Goal: Task Accomplishment & Management: Use online tool/utility

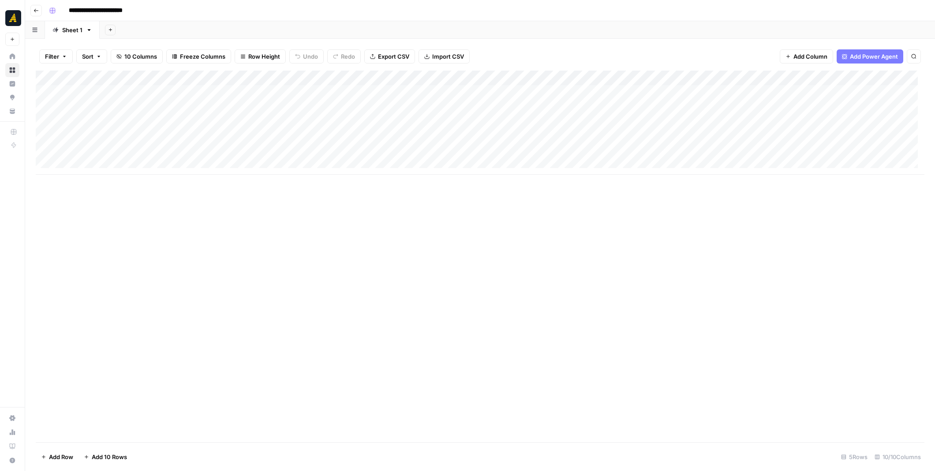
click at [506, 136] on div "Add Column" at bounding box center [480, 123] width 889 height 104
click at [543, 37] on div "New Text" at bounding box center [701, 246] width 467 height 450
click at [569, 46] on p at bounding box center [702, 44] width 282 height 11
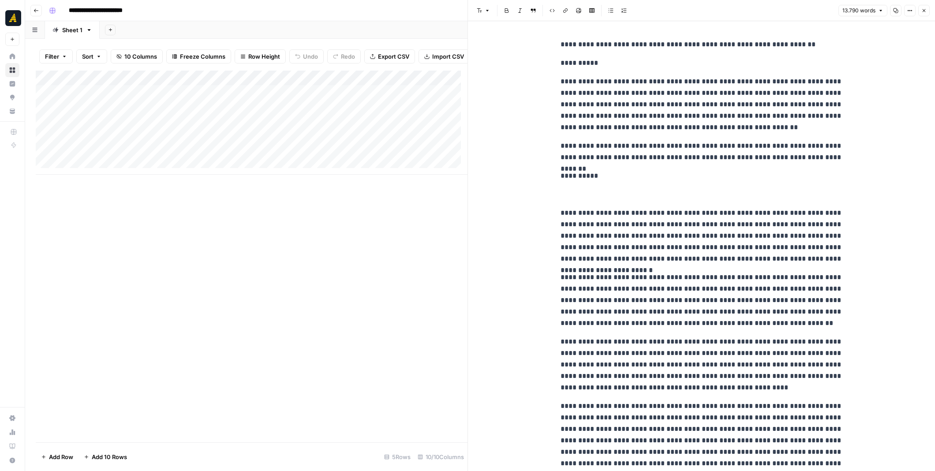
scroll to position [12611, 0]
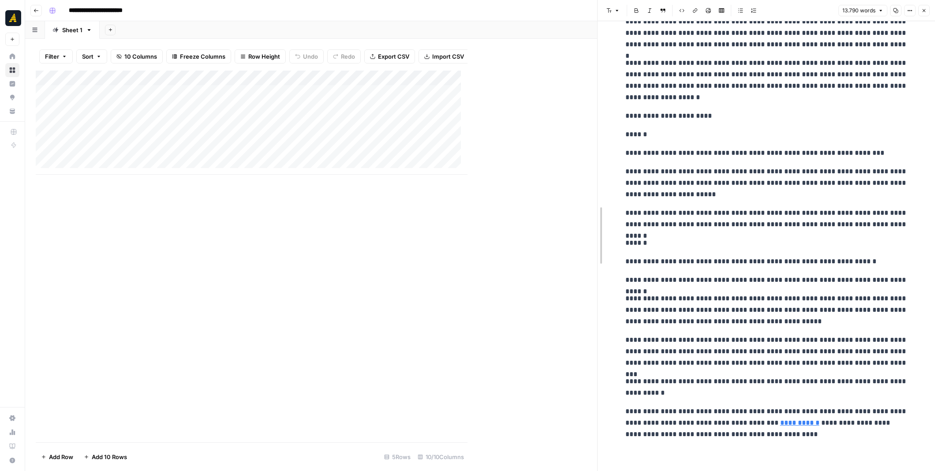
drag, startPoint x: 470, startPoint y: 256, endPoint x: 594, endPoint y: 228, distance: 127.1
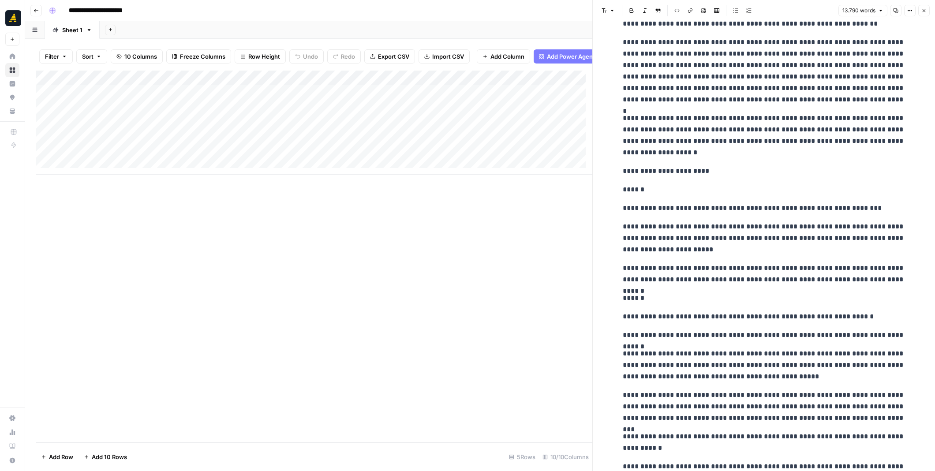
scroll to position [12347, 0]
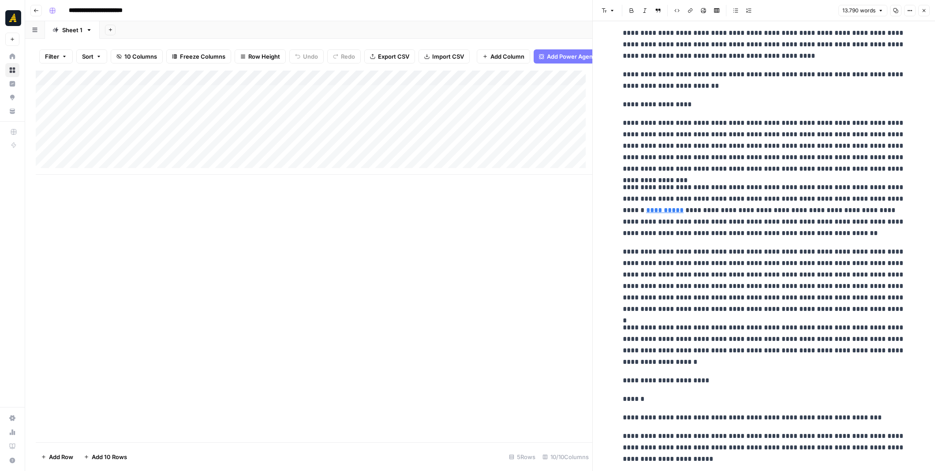
click at [924, 12] on icon "button" at bounding box center [924, 10] width 5 height 5
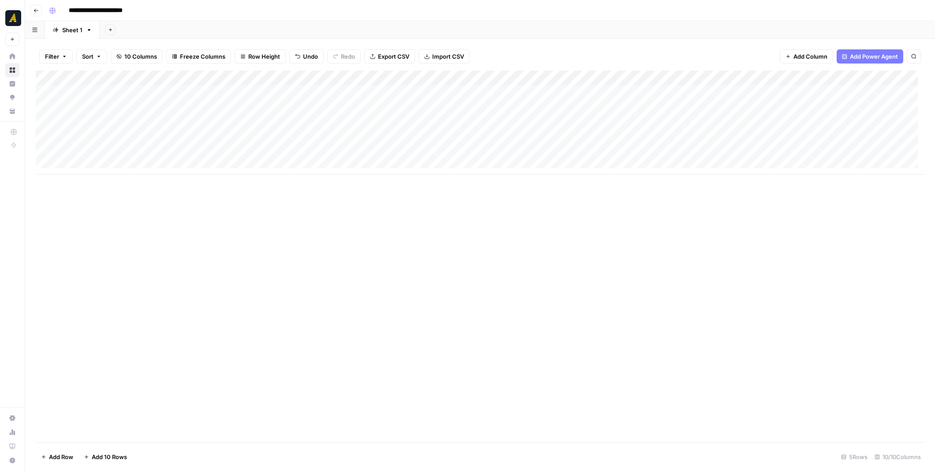
click at [575, 137] on div "Add Column" at bounding box center [480, 123] width 889 height 104
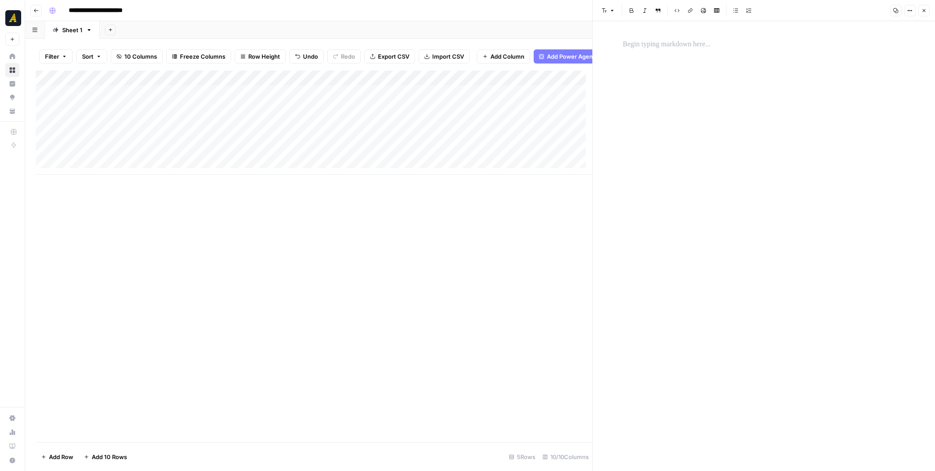
click at [674, 41] on p at bounding box center [764, 44] width 282 height 11
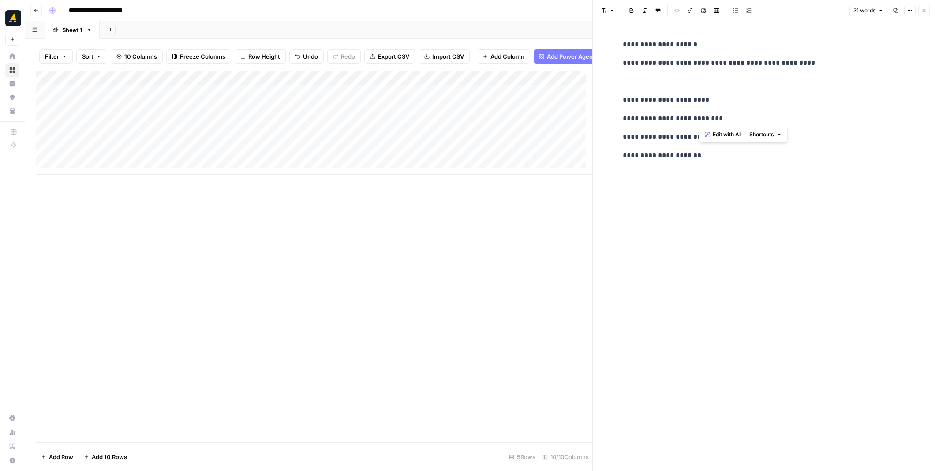
drag, startPoint x: 738, startPoint y: 120, endPoint x: 699, endPoint y: 116, distance: 40.0
click at [699, 116] on p "**********" at bounding box center [764, 118] width 282 height 11
copy p "********"
click at [843, 169] on div "**********" at bounding box center [764, 246] width 293 height 450
click at [752, 158] on p "**********" at bounding box center [764, 155] width 282 height 11
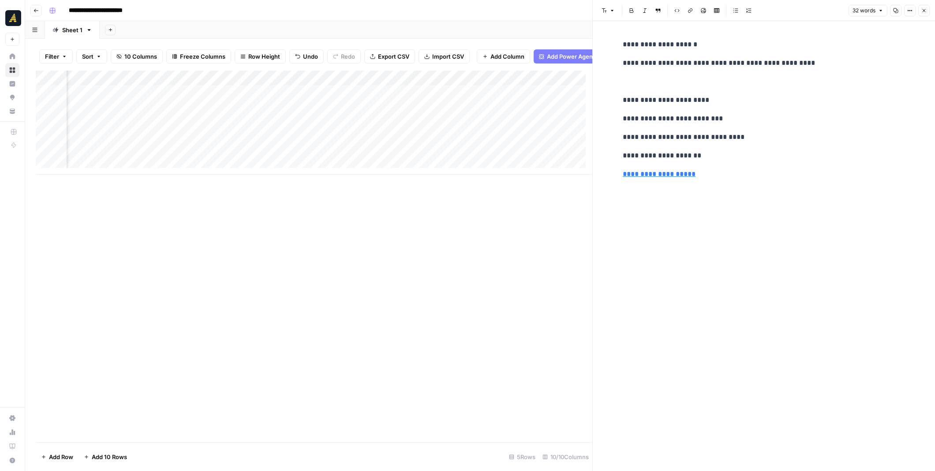
scroll to position [0, 289]
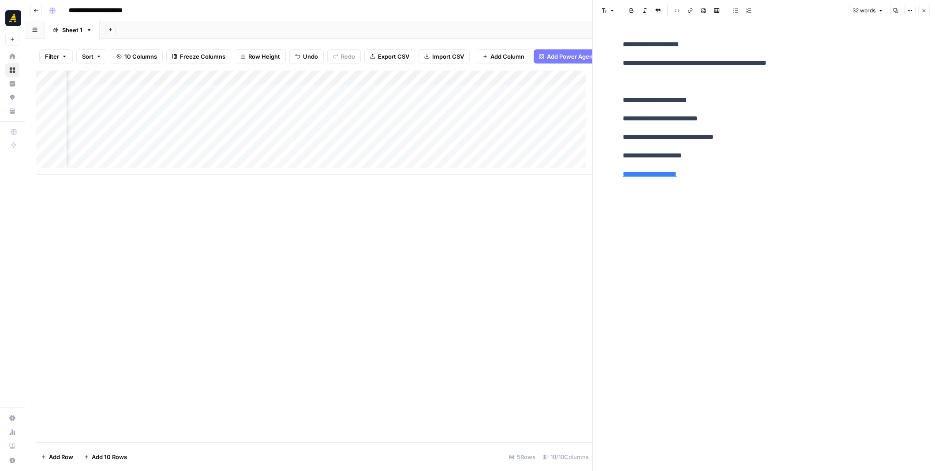
click at [923, 13] on button "Close" at bounding box center [923, 10] width 11 height 11
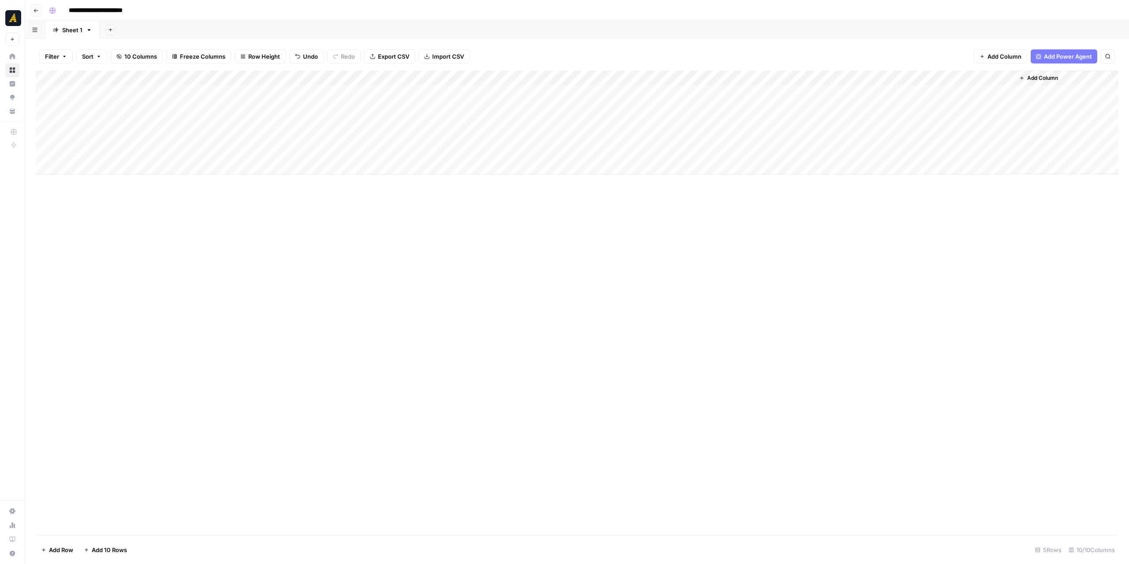
click at [935, 79] on span "Add Column" at bounding box center [1042, 78] width 31 height 8
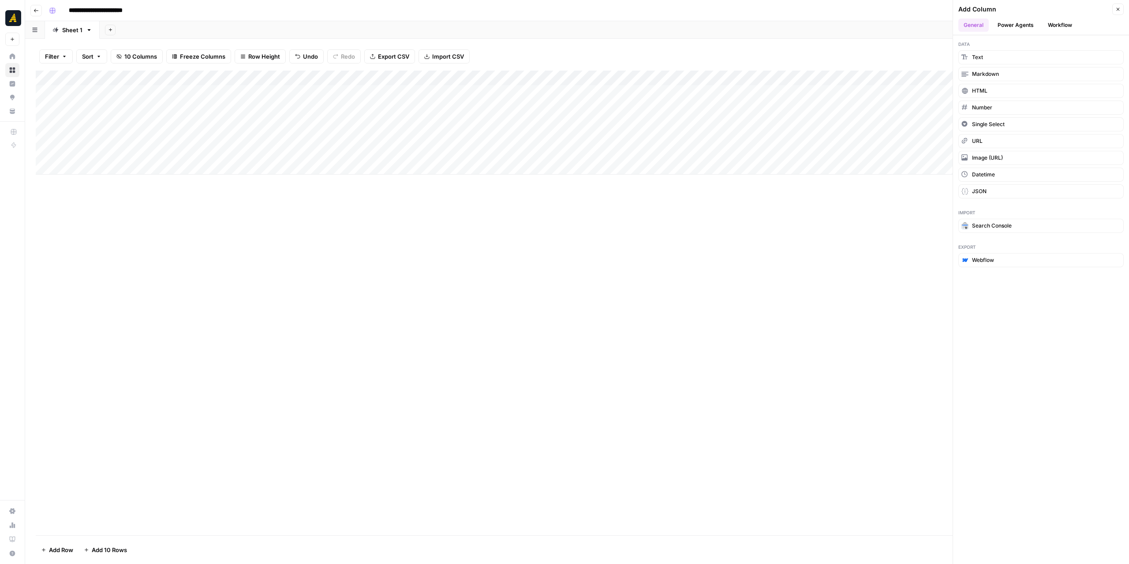
click at [935, 23] on button "Workflow" at bounding box center [1060, 25] width 35 height 13
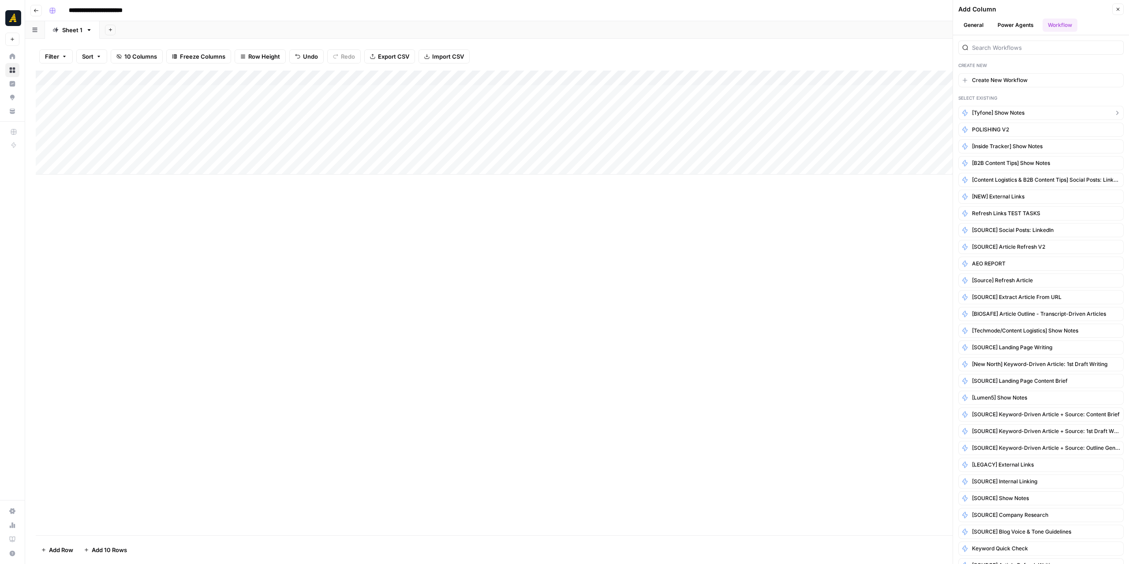
click at [935, 112] on span "[Tyfone] Show Notes" at bounding box center [998, 113] width 52 height 8
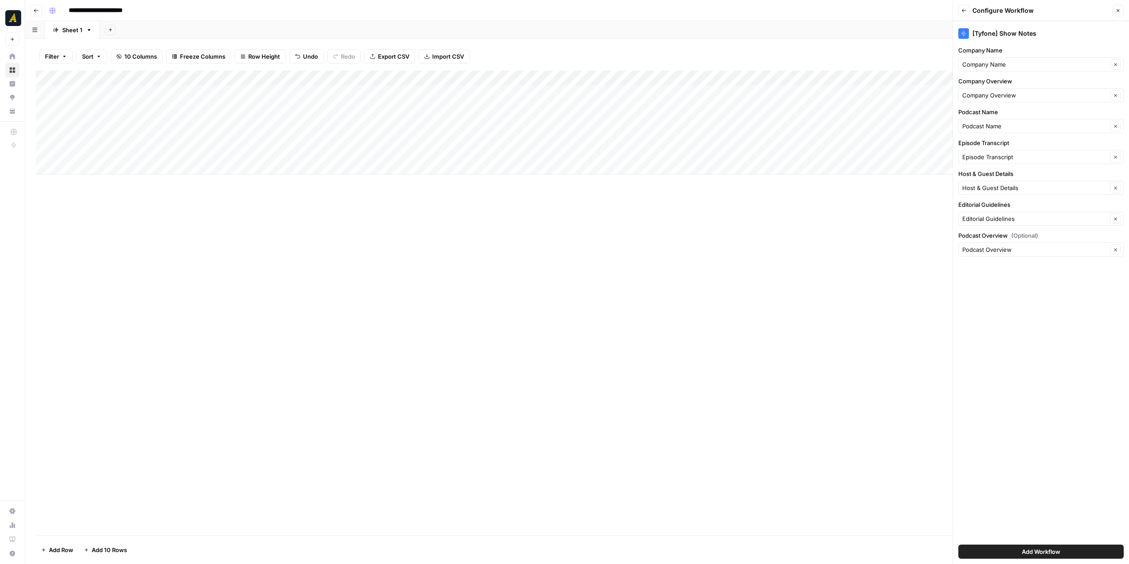
click at [935, 471] on button "Add Workflow" at bounding box center [1041, 552] width 165 height 14
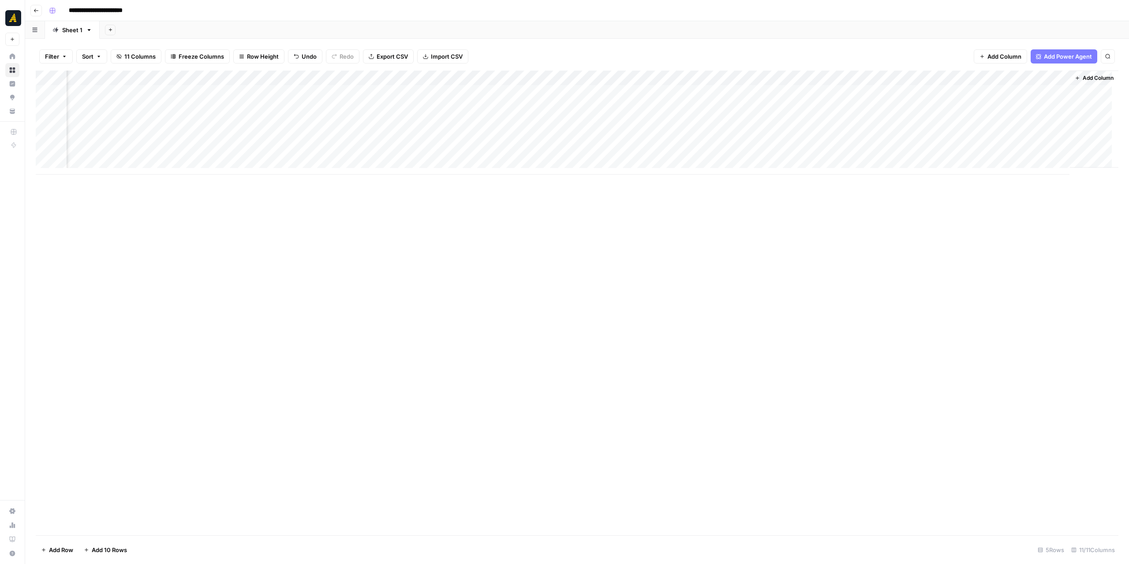
scroll to position [0, 51]
drag, startPoint x: 1012, startPoint y: 76, endPoint x: 976, endPoint y: 76, distance: 35.7
click at [935, 76] on div "Add Column" at bounding box center [577, 123] width 1083 height 104
click at [828, 243] on div "Add Column" at bounding box center [577, 303] width 1083 height 465
click at [935, 136] on div "Add Column" at bounding box center [577, 123] width 1083 height 104
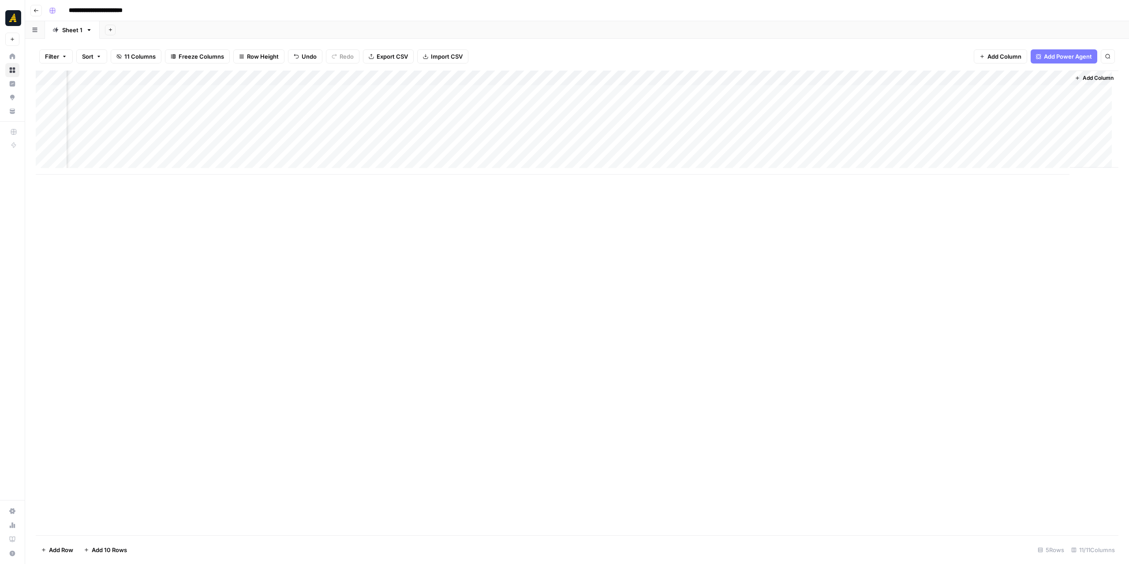
click at [935, 137] on div "Add Column" at bounding box center [577, 123] width 1083 height 104
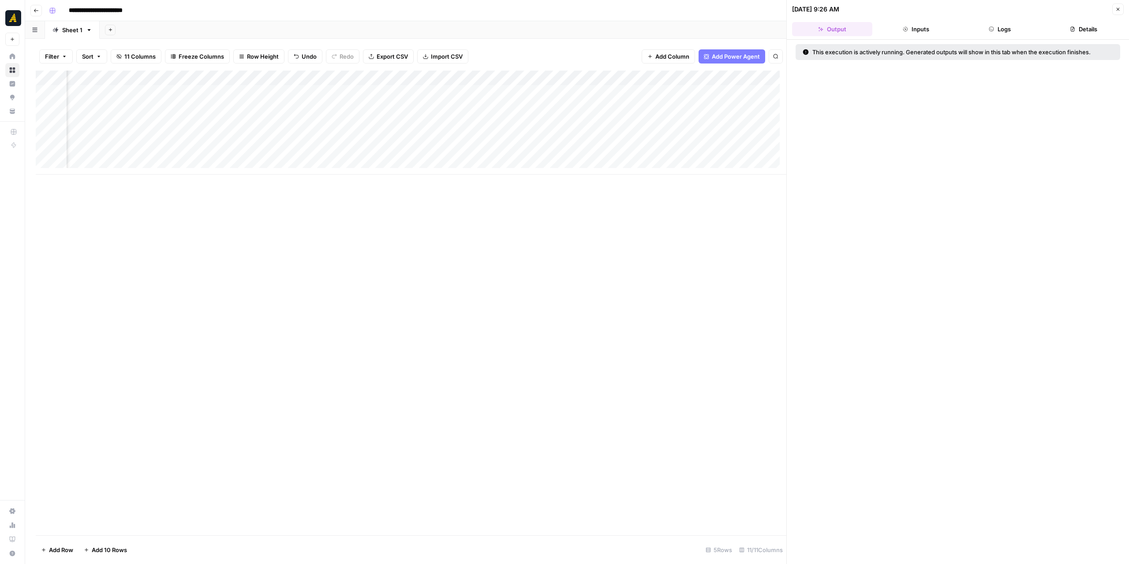
click at [935, 32] on button "Logs" at bounding box center [1000, 29] width 80 height 14
click at [813, 52] on icon "button" at bounding box center [814, 51] width 7 height 7
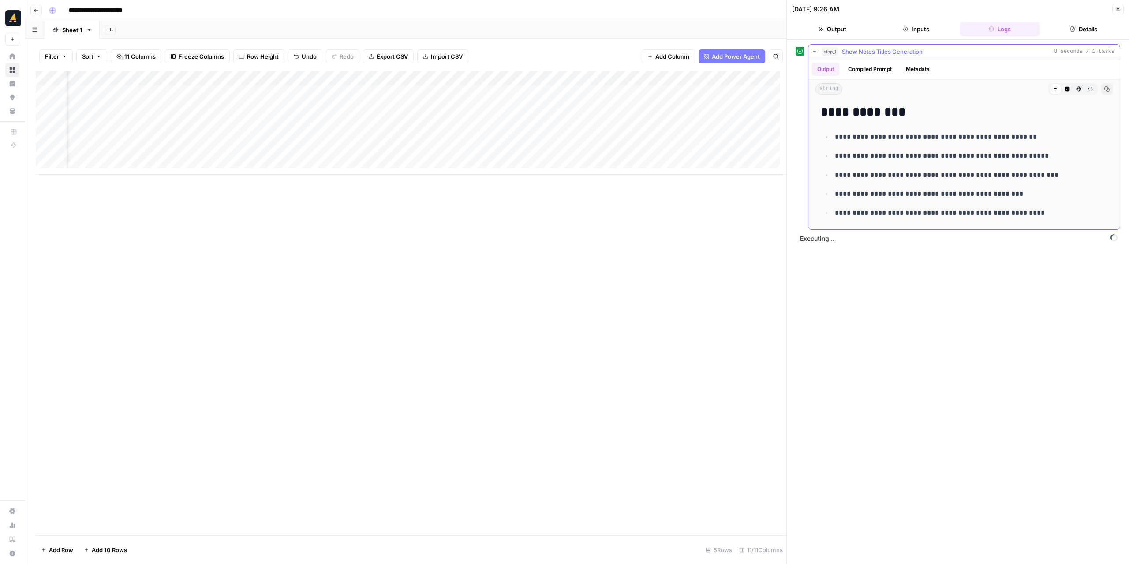
click at [813, 52] on icon "button" at bounding box center [814, 51] width 7 height 7
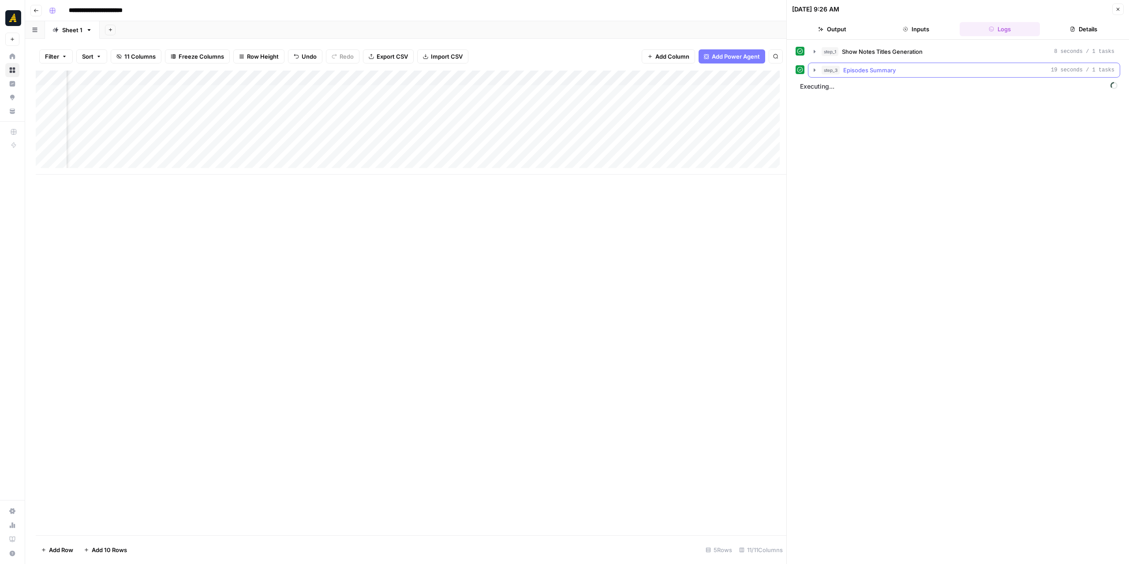
click at [816, 68] on icon "button" at bounding box center [814, 70] width 7 height 7
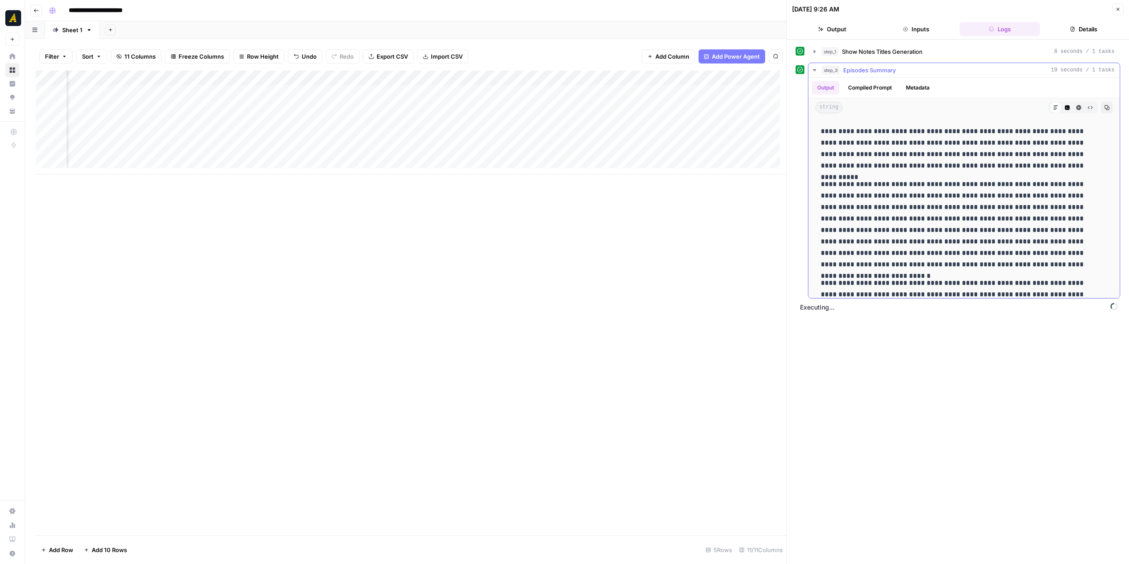
scroll to position [56, 0]
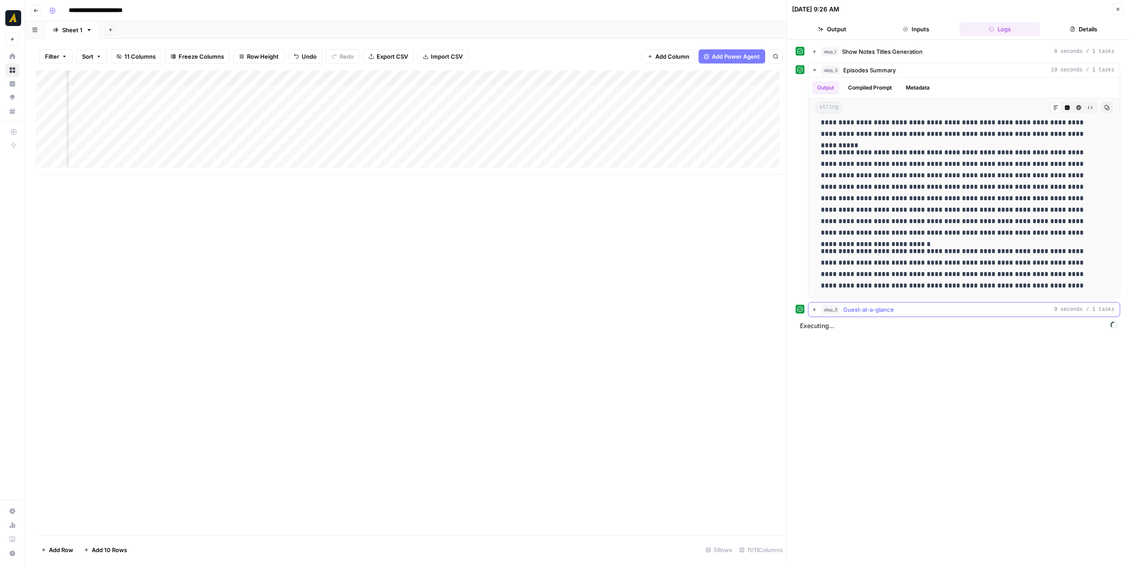
click at [816, 311] on icon "button" at bounding box center [814, 309] width 7 height 7
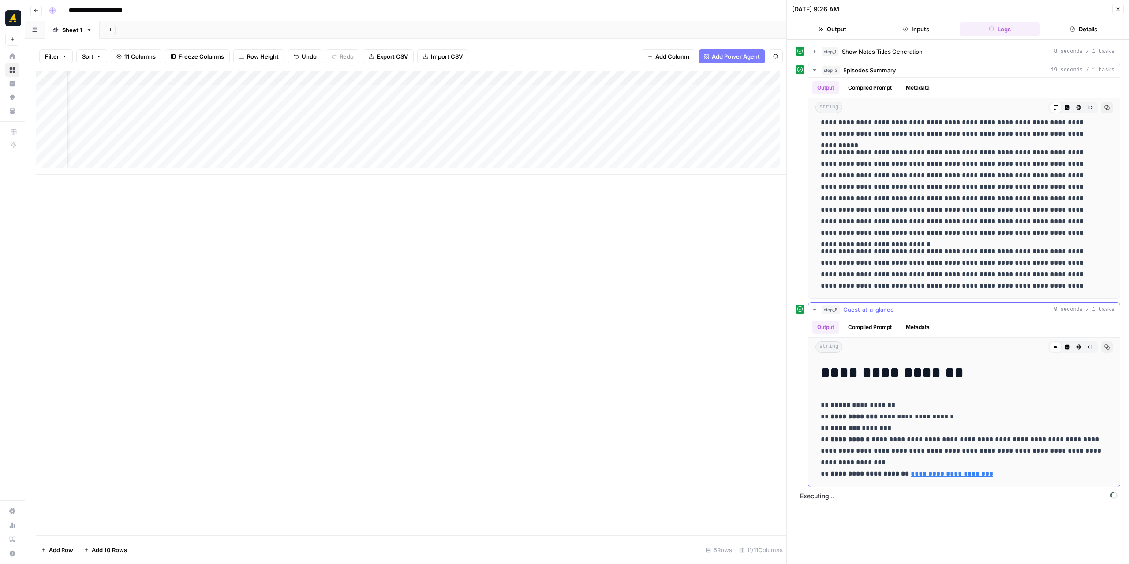
click at [816, 311] on icon "button" at bounding box center [814, 309] width 7 height 7
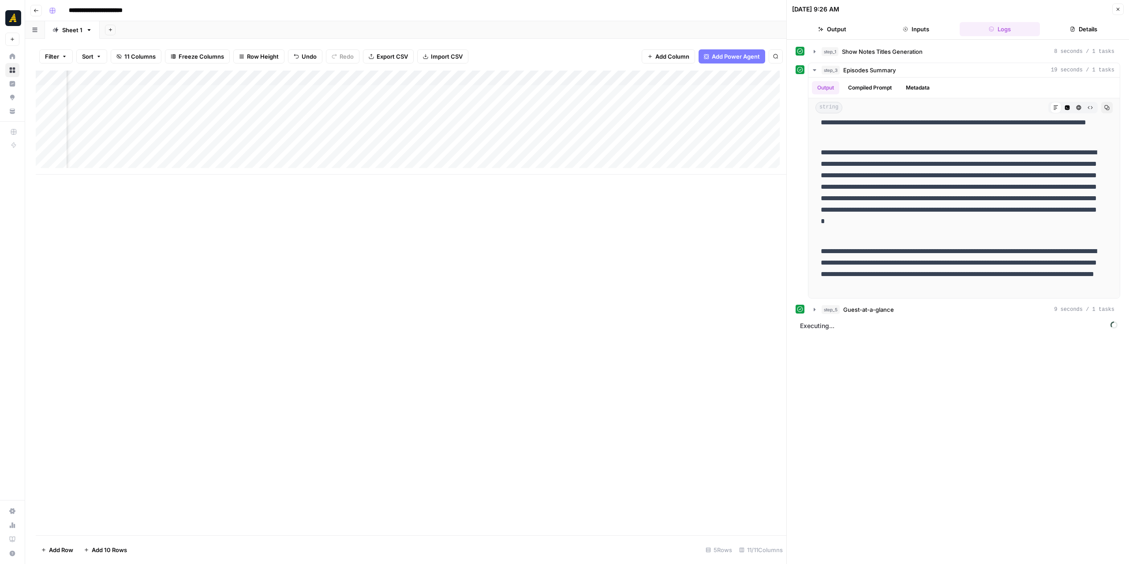
click at [935, 10] on icon "button" at bounding box center [1118, 9] width 5 height 5
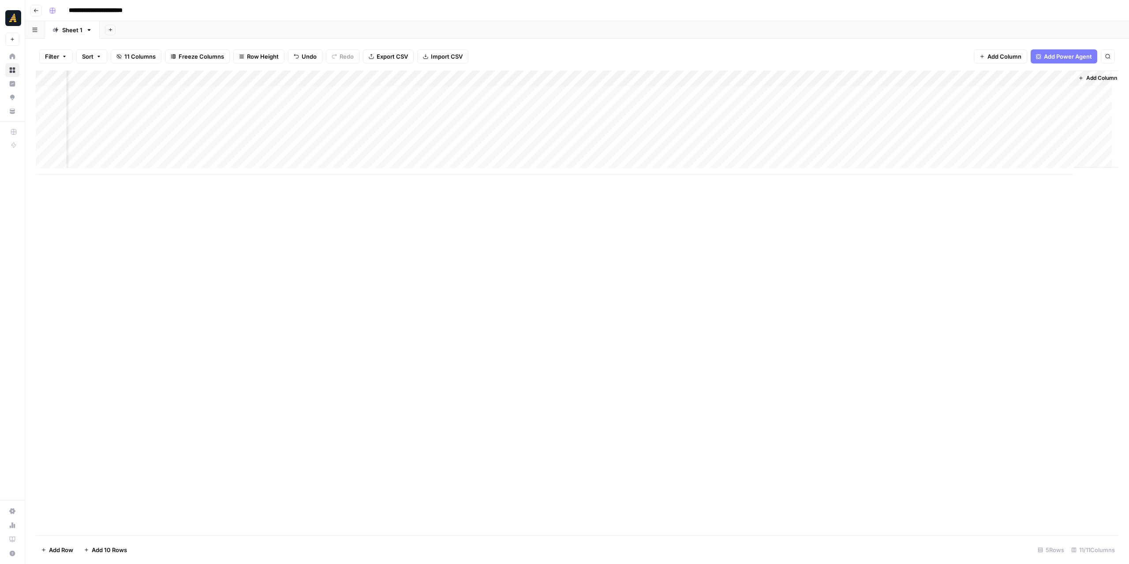
scroll to position [7, 41]
drag, startPoint x: 971, startPoint y: 175, endPoint x: 983, endPoint y: 172, distance: 12.0
click at [935, 172] on div "Add Column" at bounding box center [577, 303] width 1083 height 465
click at [805, 95] on div "Add Column" at bounding box center [577, 123] width 1083 height 104
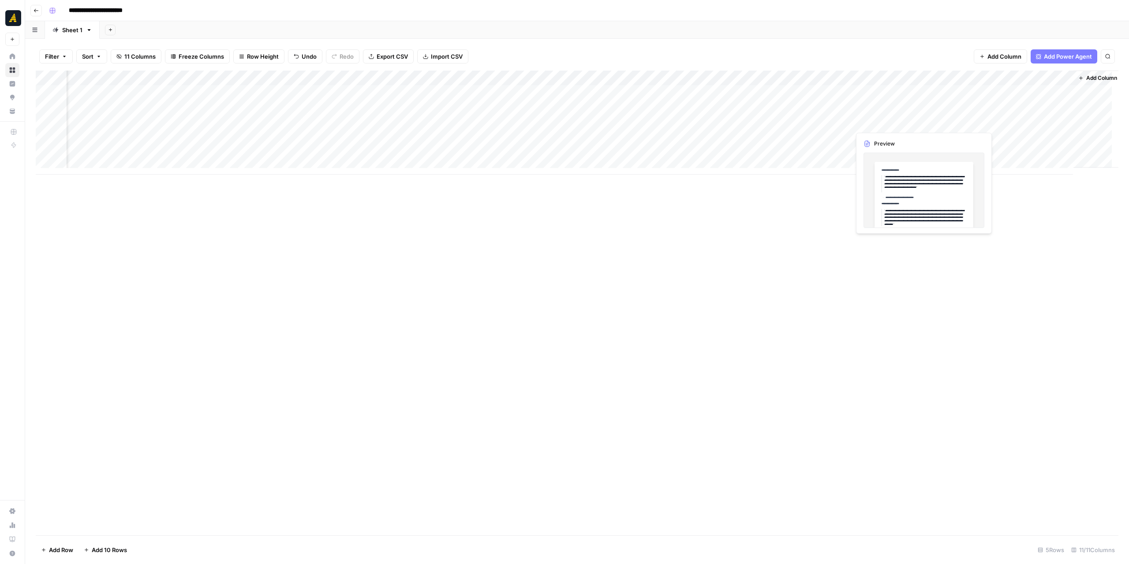
click at [885, 123] on div "Add Column" at bounding box center [577, 123] width 1083 height 104
click at [925, 254] on div "Add Column" at bounding box center [577, 303] width 1083 height 465
click at [935, 77] on div "Add Column" at bounding box center [577, 123] width 1083 height 104
click at [935, 165] on span "Remove Column" at bounding box center [959, 164] width 77 height 9
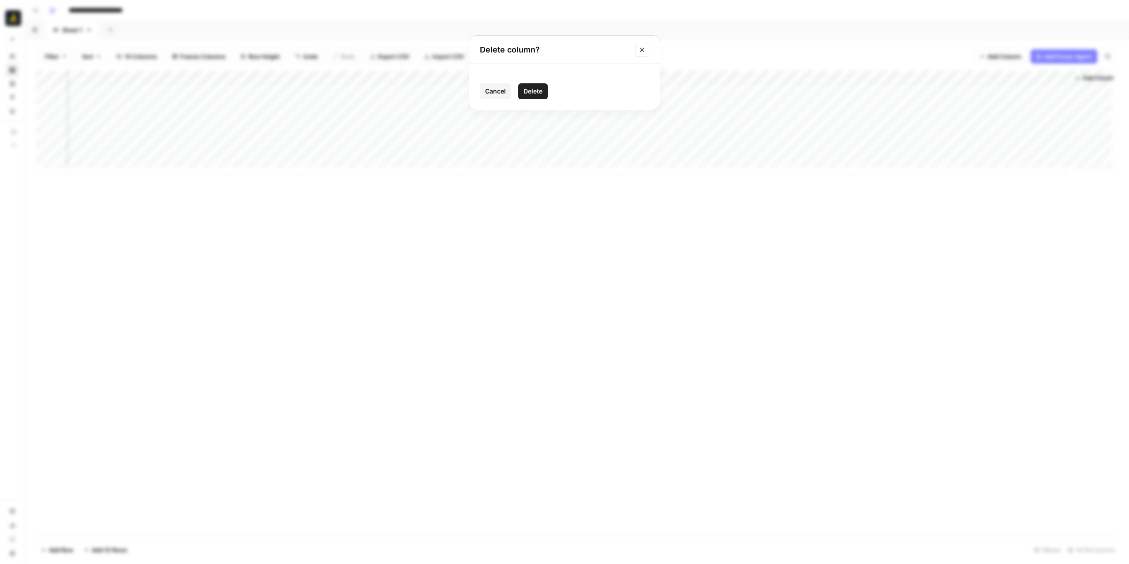
click at [546, 89] on button "Delete" at bounding box center [533, 91] width 30 height 16
click at [935, 138] on div "Add Column" at bounding box center [577, 123] width 1083 height 104
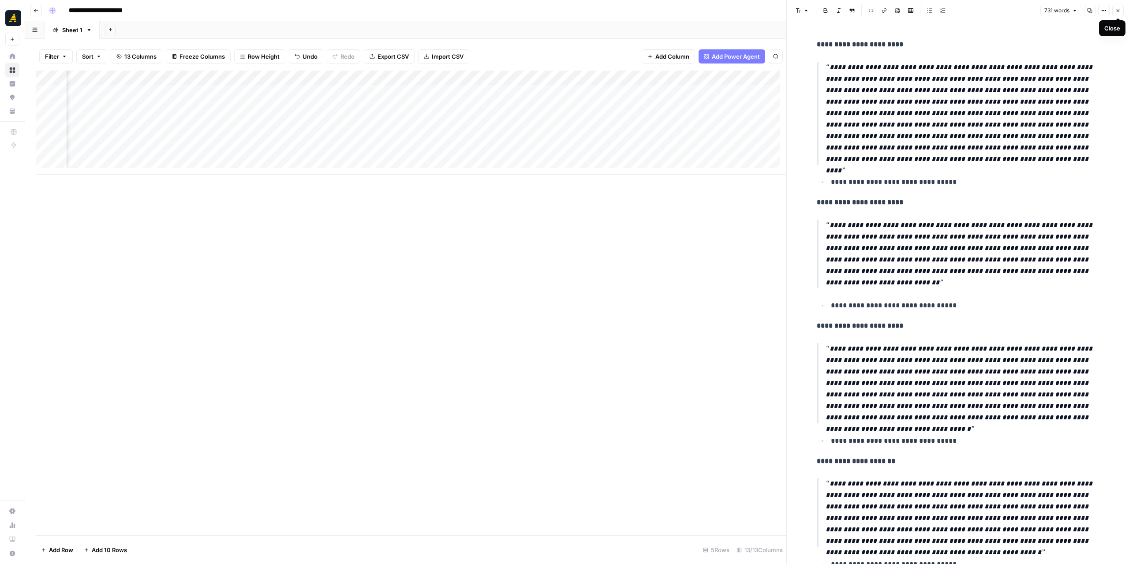
click at [935, 8] on button "Close" at bounding box center [1118, 10] width 11 height 11
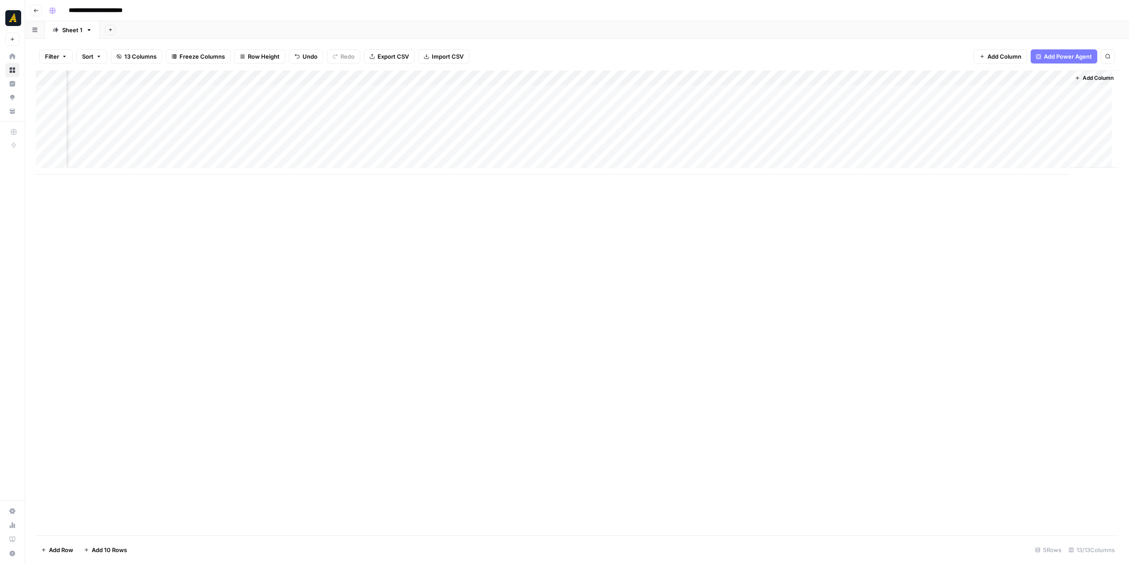
scroll to position [0, 199]
click at [864, 79] on div "Add Column" at bounding box center [577, 123] width 1083 height 104
click at [868, 165] on span "Edit Workflow" at bounding box center [870, 164] width 77 height 9
click at [935, 141] on div "Add Column" at bounding box center [577, 123] width 1083 height 104
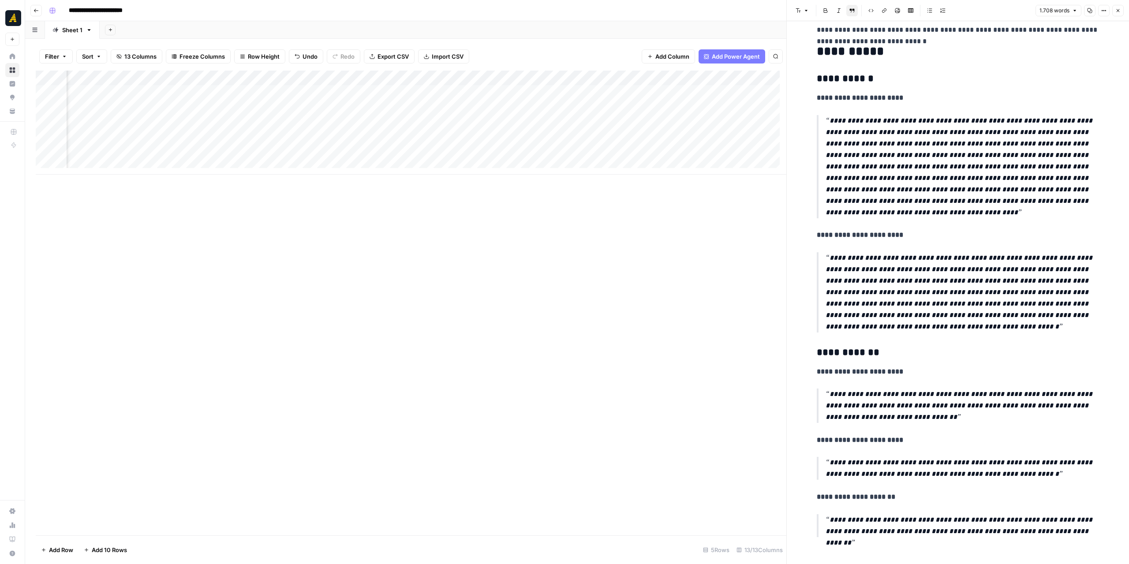
scroll to position [1961, 0]
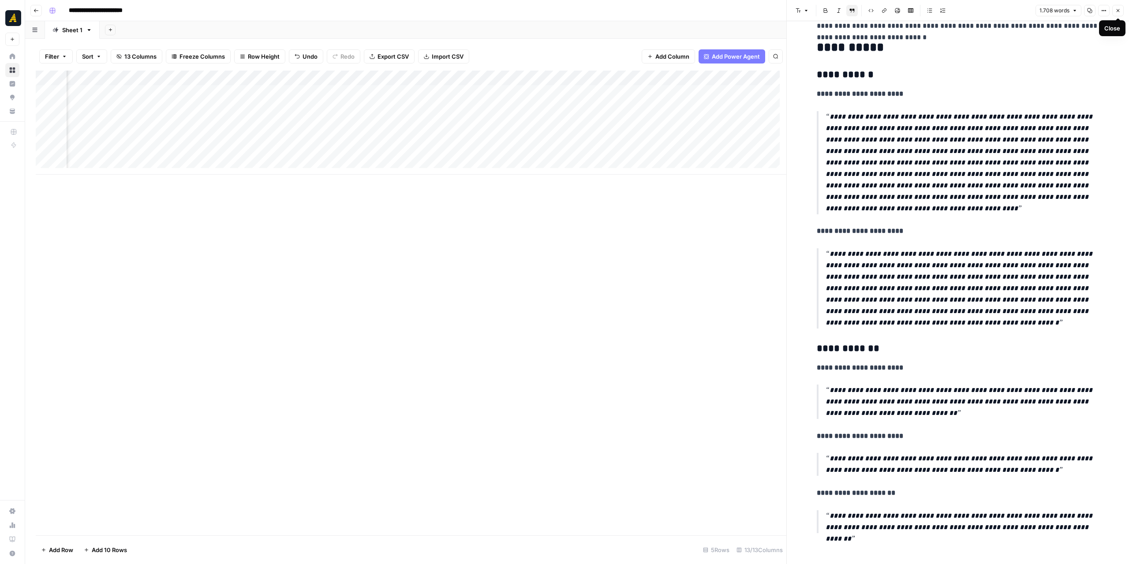
click at [935, 10] on icon "button" at bounding box center [1118, 10] width 5 height 5
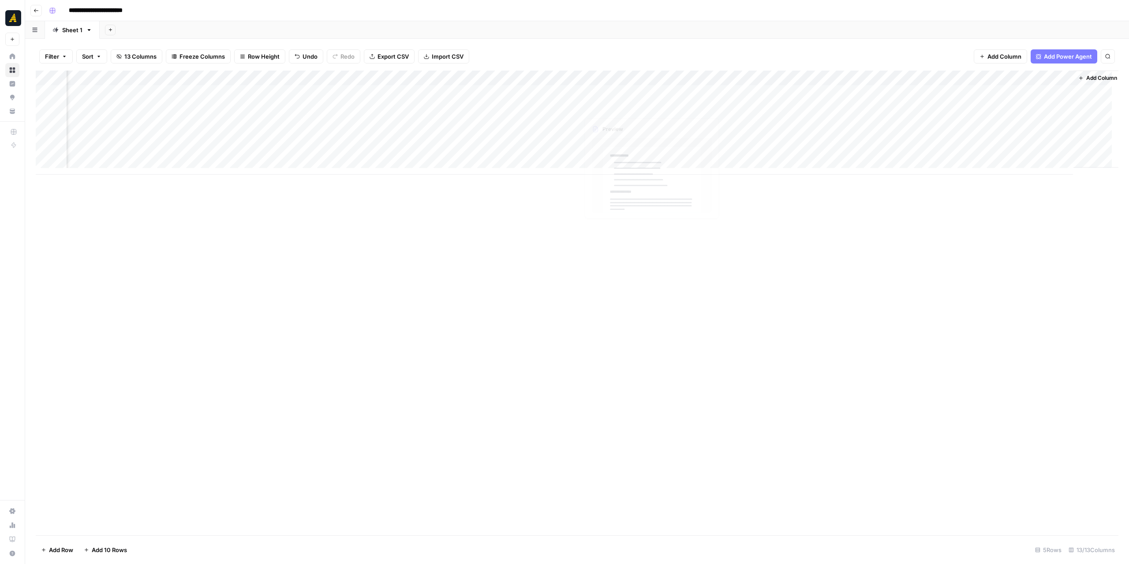
click at [649, 92] on div "Add Column" at bounding box center [577, 123] width 1083 height 104
click at [763, 121] on div "Add Column" at bounding box center [577, 123] width 1083 height 104
click at [648, 90] on div "Add Column" at bounding box center [577, 123] width 1083 height 104
click at [935, 92] on div "Add Column" at bounding box center [577, 123] width 1083 height 104
click at [686, 79] on div "Add Column" at bounding box center [577, 123] width 1083 height 104
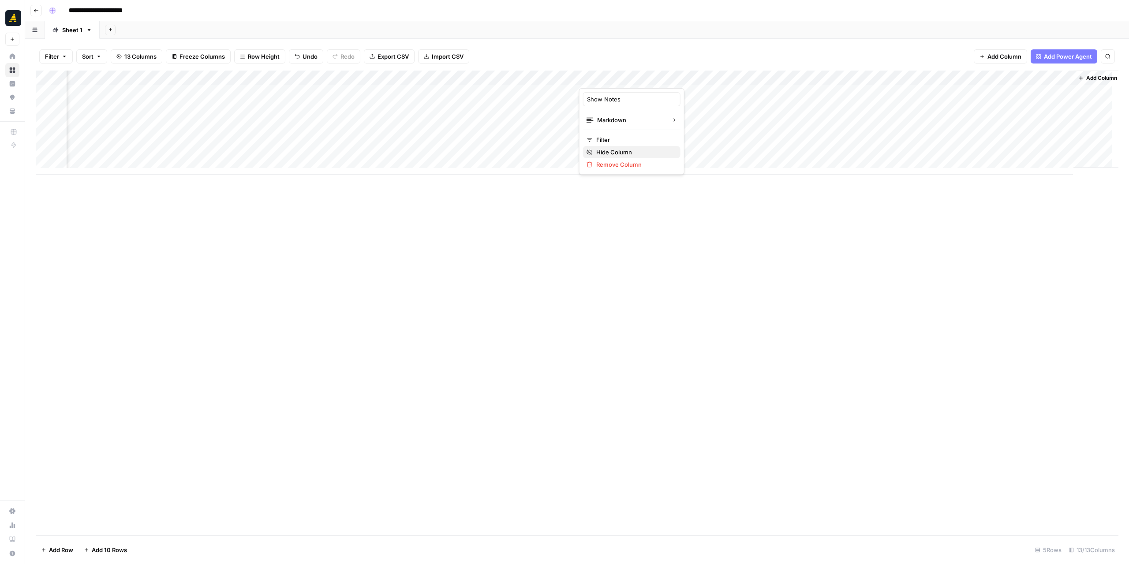
click at [618, 151] on span "Hide Column" at bounding box center [634, 152] width 77 height 9
click at [797, 79] on div "Add Column" at bounding box center [577, 123] width 1083 height 104
click at [596, 77] on div "Add Column" at bounding box center [577, 123] width 1083 height 104
click at [663, 77] on div at bounding box center [604, 80] width 157 height 18
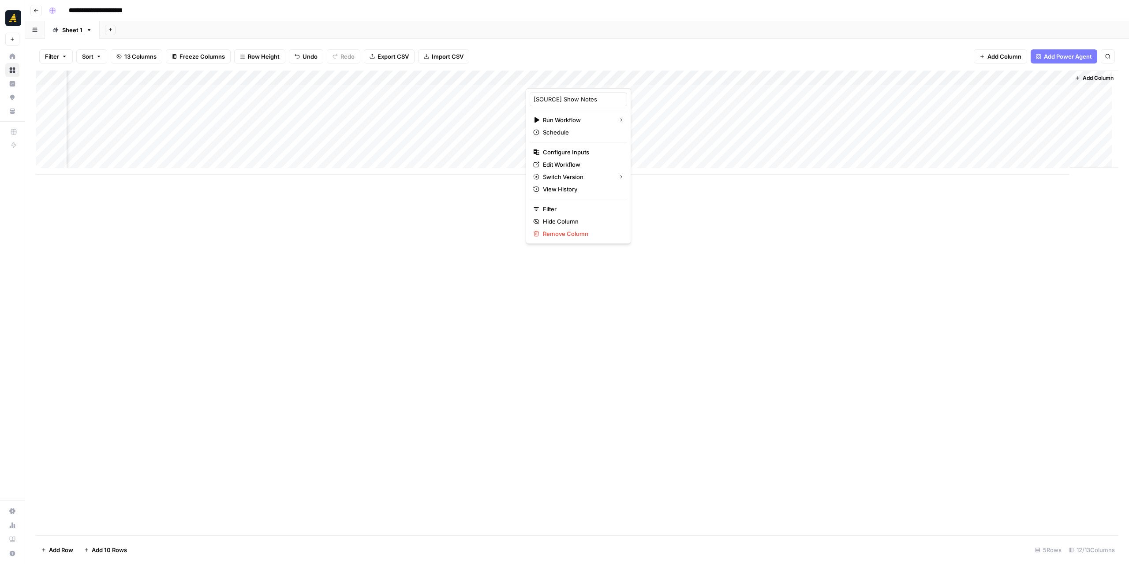
drag, startPoint x: 664, startPoint y: 78, endPoint x: 665, endPoint y: 82, distance: 4.9
click at [664, 79] on div at bounding box center [604, 80] width 157 height 18
click at [683, 251] on div "Add Column" at bounding box center [577, 303] width 1083 height 465
click at [665, 77] on div "Add Column" at bounding box center [577, 123] width 1083 height 104
click at [570, 233] on span "Remove Column" at bounding box center [581, 233] width 77 height 9
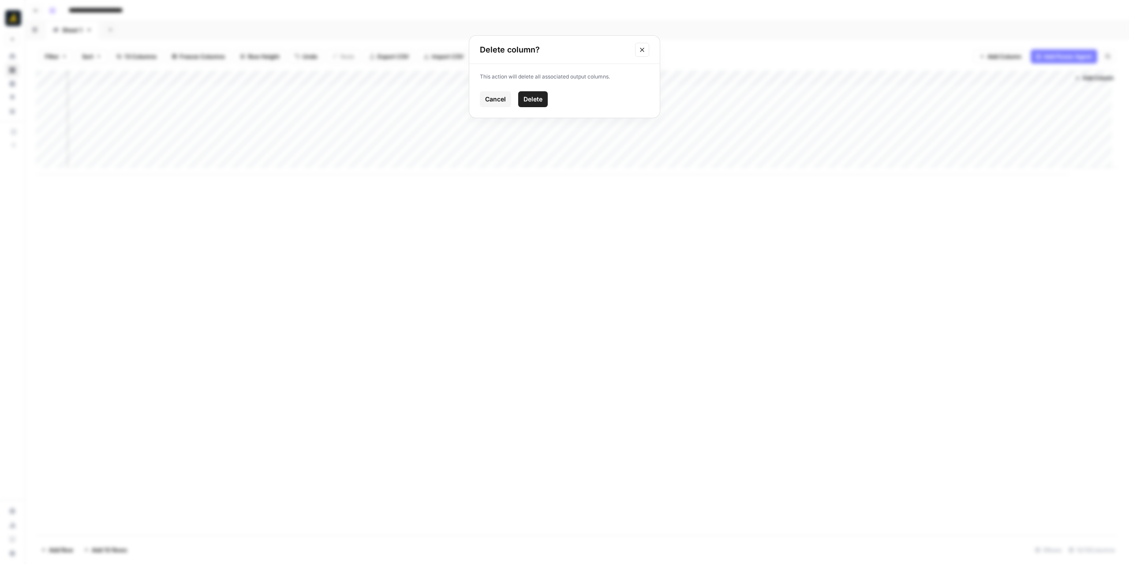
click at [541, 98] on span "Delete" at bounding box center [533, 99] width 19 height 9
click at [776, 79] on div "Add Column" at bounding box center [577, 123] width 1083 height 104
drag, startPoint x: 776, startPoint y: 97, endPoint x: 765, endPoint y: 98, distance: 11.1
click at [765, 98] on input "Show Notes (1)" at bounding box center [775, 99] width 90 height 9
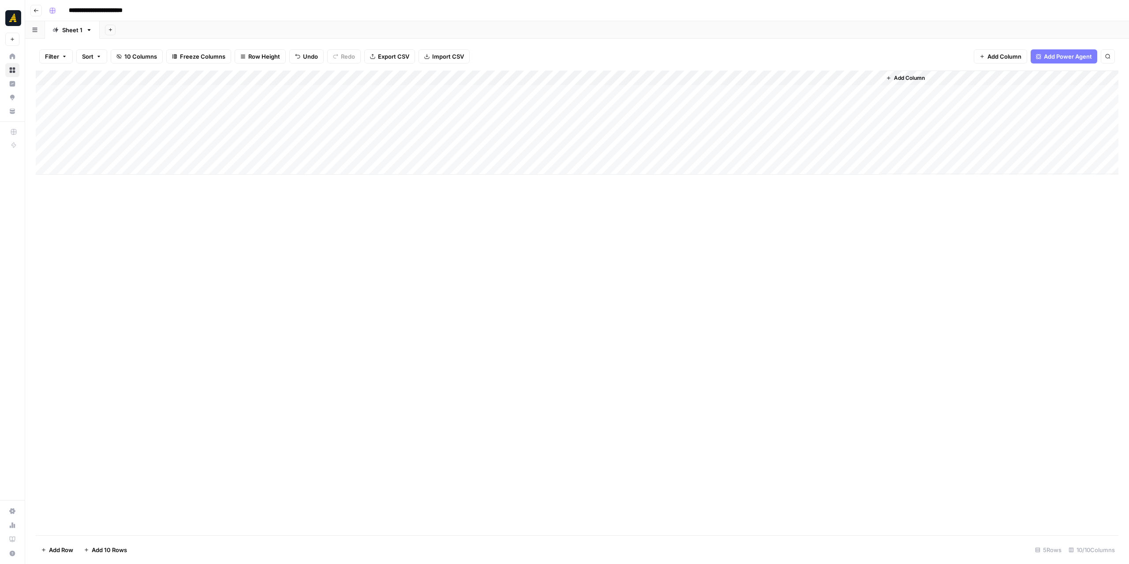
click at [781, 78] on div "Add Column" at bounding box center [577, 123] width 1083 height 104
click at [773, 97] on input "Show Notes (1)" at bounding box center [775, 99] width 90 height 9
type input "Show Notes"
click at [858, 77] on div "Add Column" at bounding box center [577, 123] width 1083 height 104
click at [868, 101] on input "Quotes Validation (1)" at bounding box center [854, 99] width 90 height 9
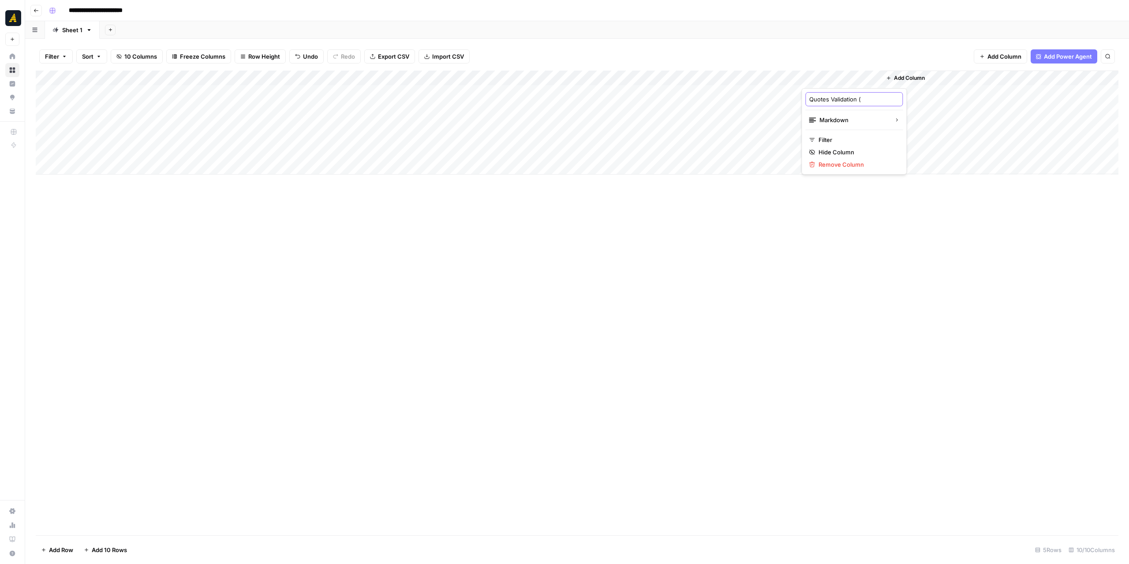
type input "Quotes Validation"
drag, startPoint x: 802, startPoint y: 78, endPoint x: 838, endPoint y: 78, distance: 35.7
click at [838, 78] on div "Add Column" at bounding box center [577, 123] width 1083 height 104
click at [912, 301] on div "Add Column" at bounding box center [577, 303] width 1083 height 465
click at [788, 138] on div "Add Column" at bounding box center [577, 123] width 1083 height 104
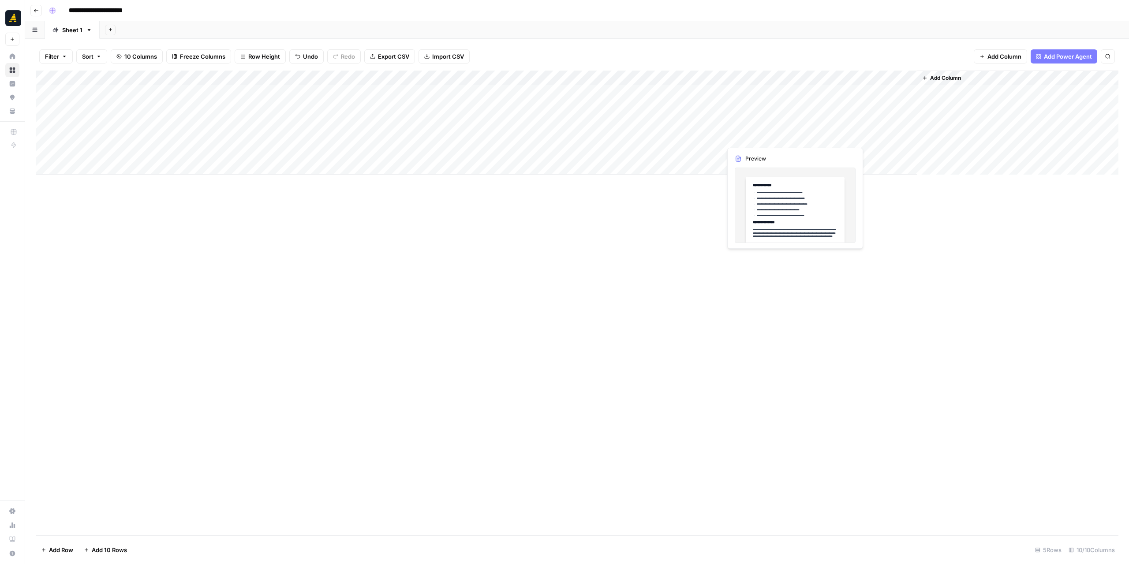
click at [788, 138] on div "Add Column" at bounding box center [577, 123] width 1083 height 104
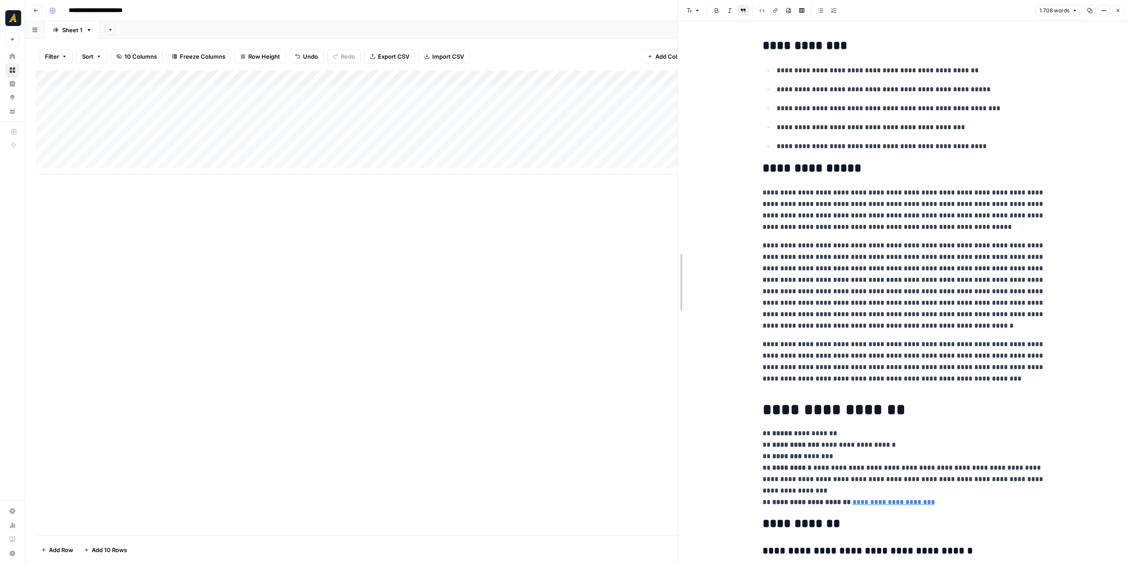
drag, startPoint x: 785, startPoint y: 306, endPoint x: 628, endPoint y: 303, distance: 156.6
click at [674, 303] on div at bounding box center [678, 282] width 9 height 564
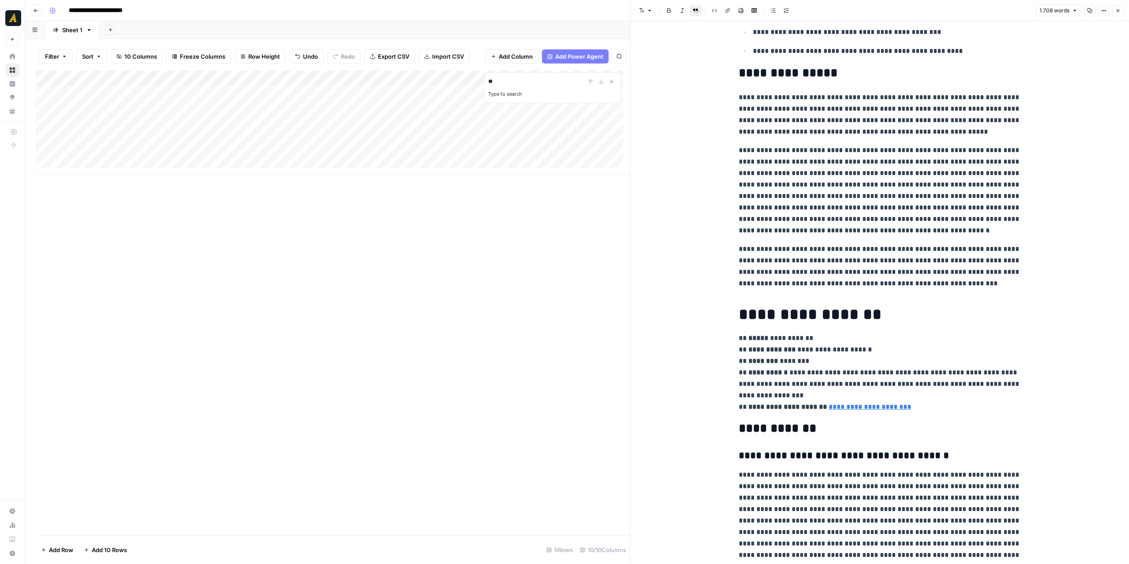
scroll to position [176, 0]
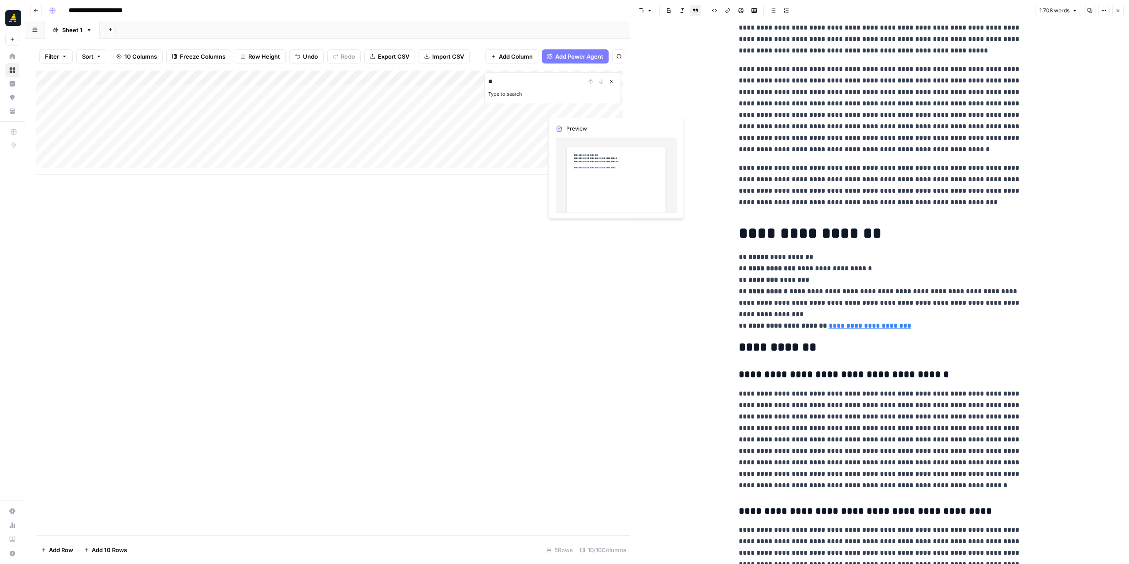
type input "**"
click at [609, 84] on icon "Close Search" at bounding box center [611, 81] width 7 height 7
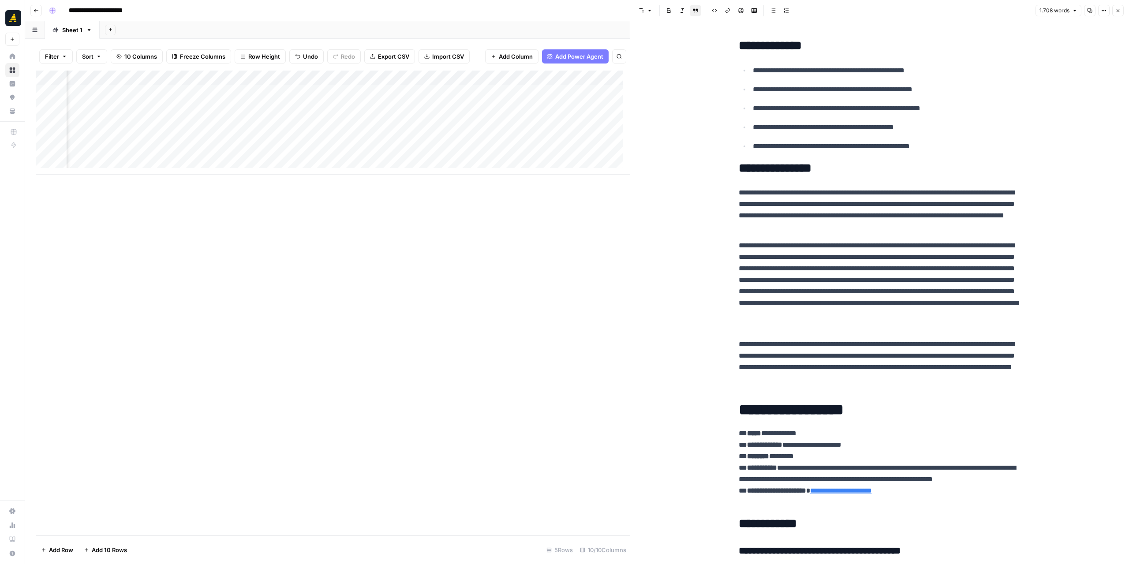
scroll to position [0, 92]
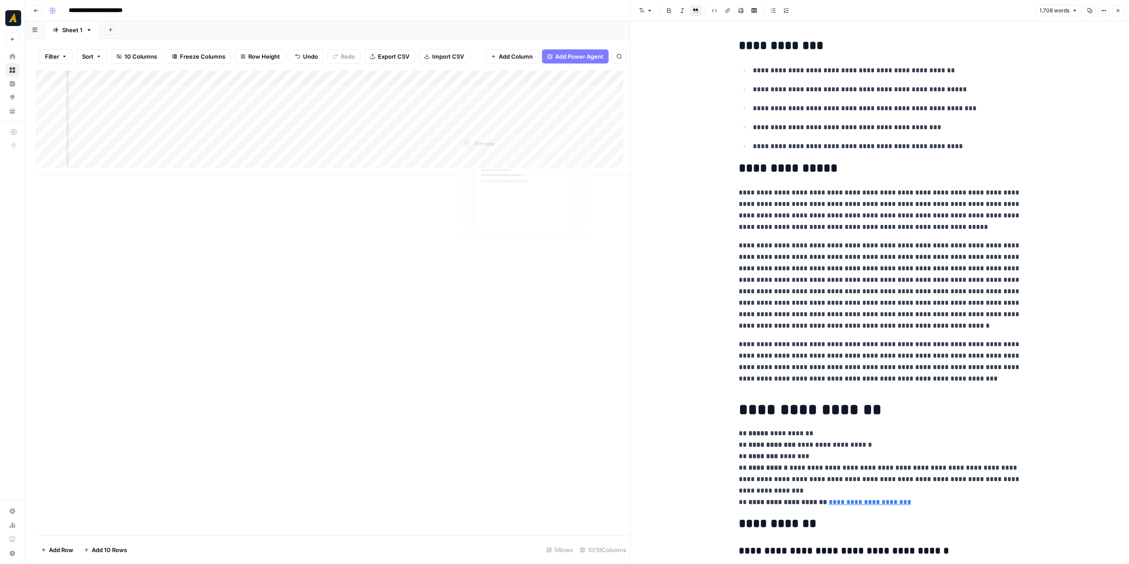
click at [475, 137] on div "Add Column" at bounding box center [333, 123] width 594 height 104
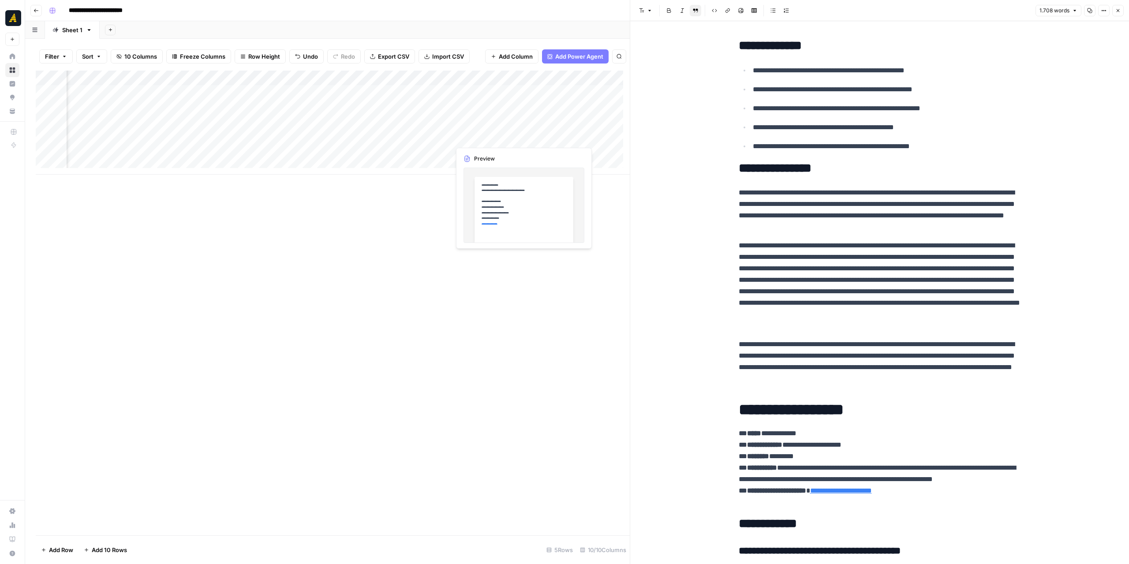
click at [475, 137] on div "Add Column" at bounding box center [333, 123] width 594 height 104
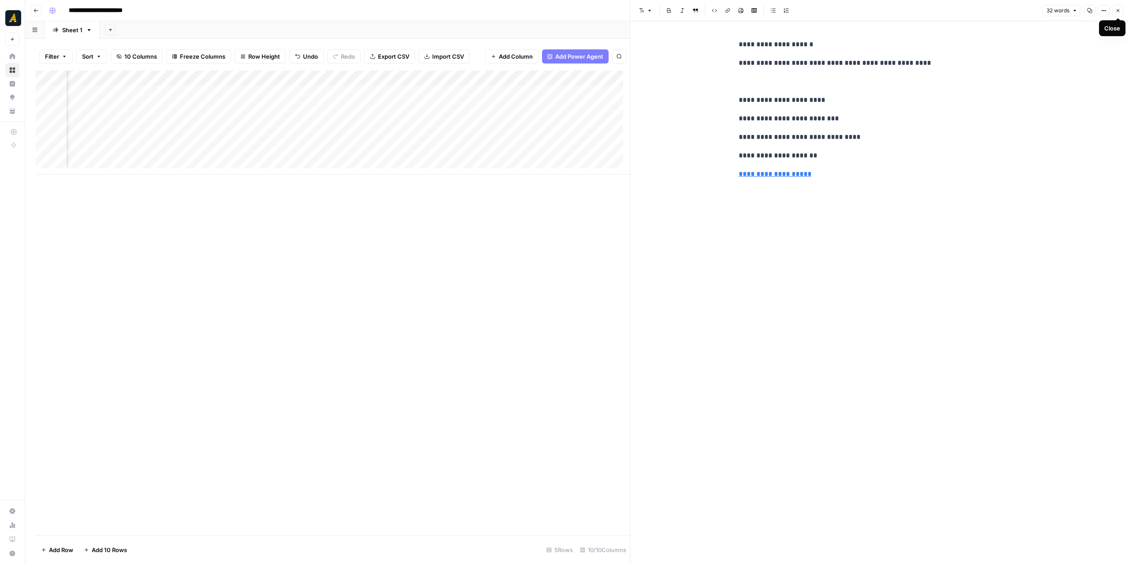
click at [935, 10] on icon "button" at bounding box center [1118, 10] width 5 height 5
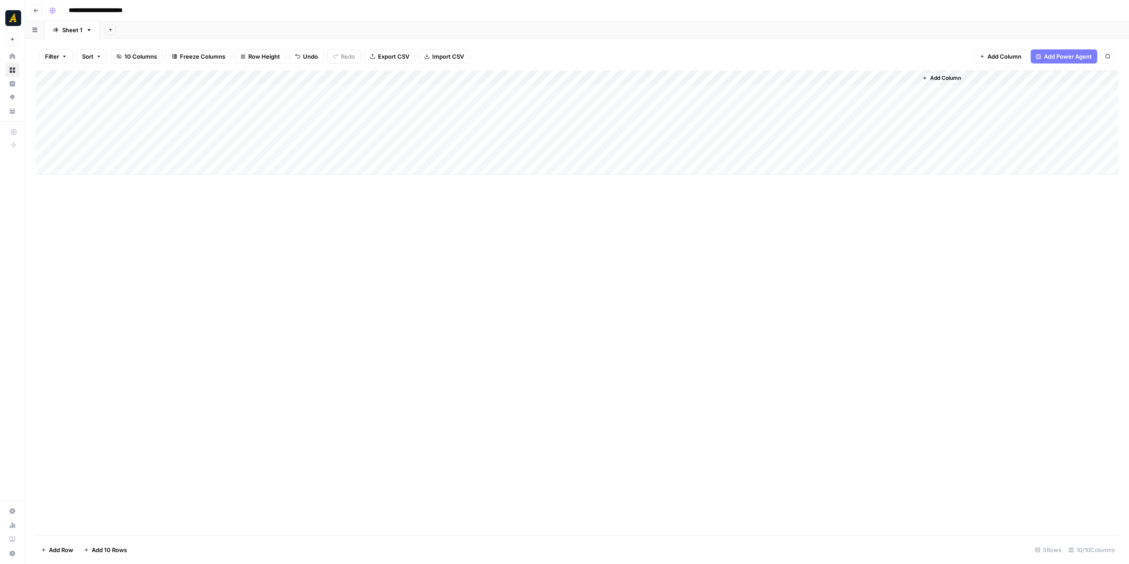
click at [674, 75] on div "Add Column" at bounding box center [577, 123] width 1083 height 104
click at [673, 165] on span "Edit Workflow" at bounding box center [678, 164] width 77 height 9
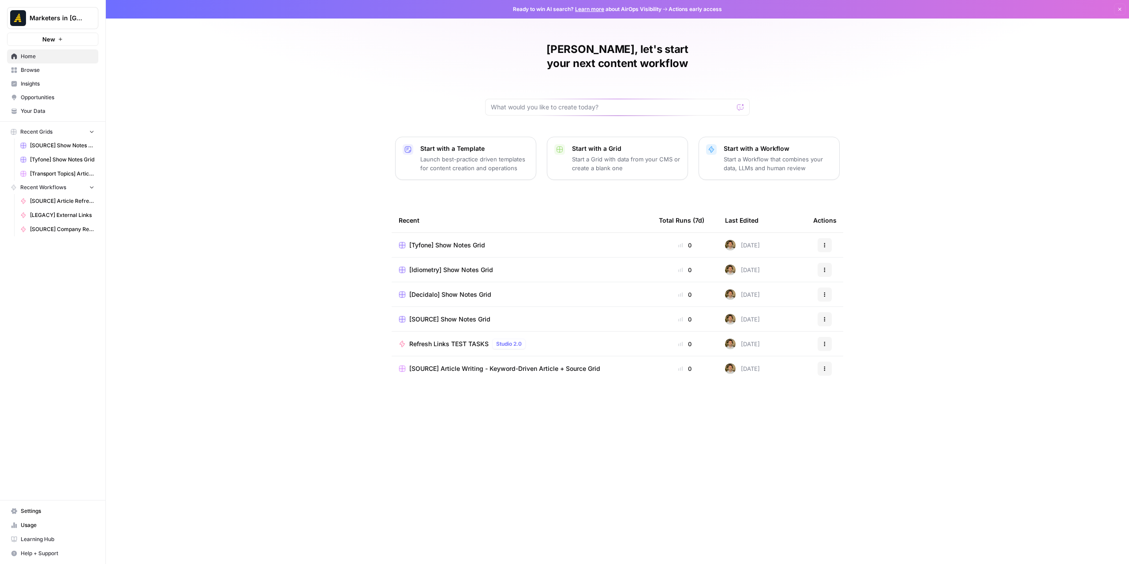
click at [65, 57] on span "Home" at bounding box center [58, 56] width 74 height 8
click at [49, 73] on span "Browse" at bounding box center [58, 70] width 74 height 8
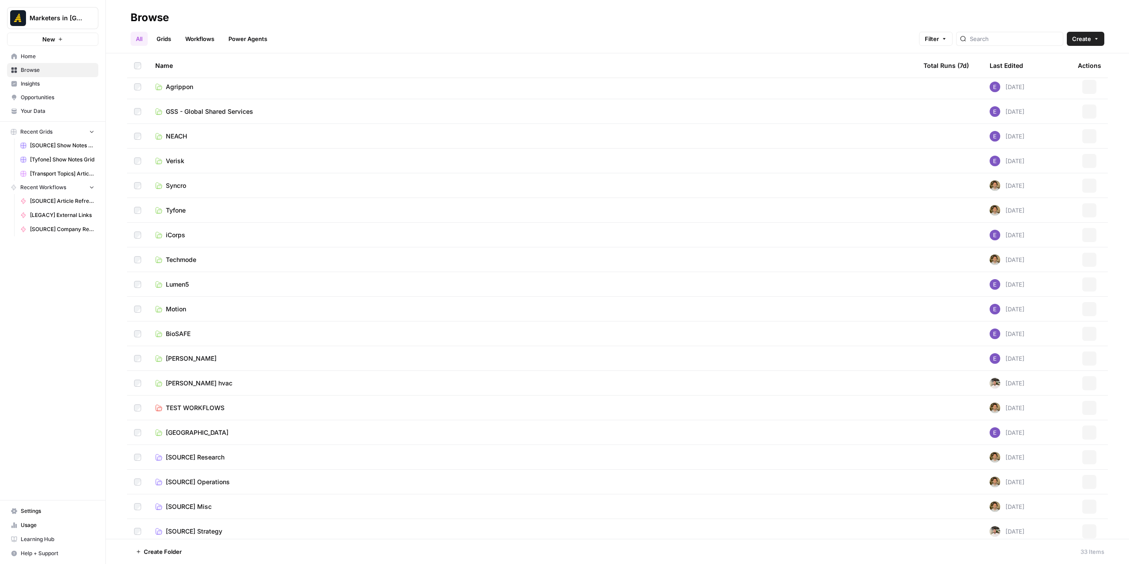
scroll to position [354, 0]
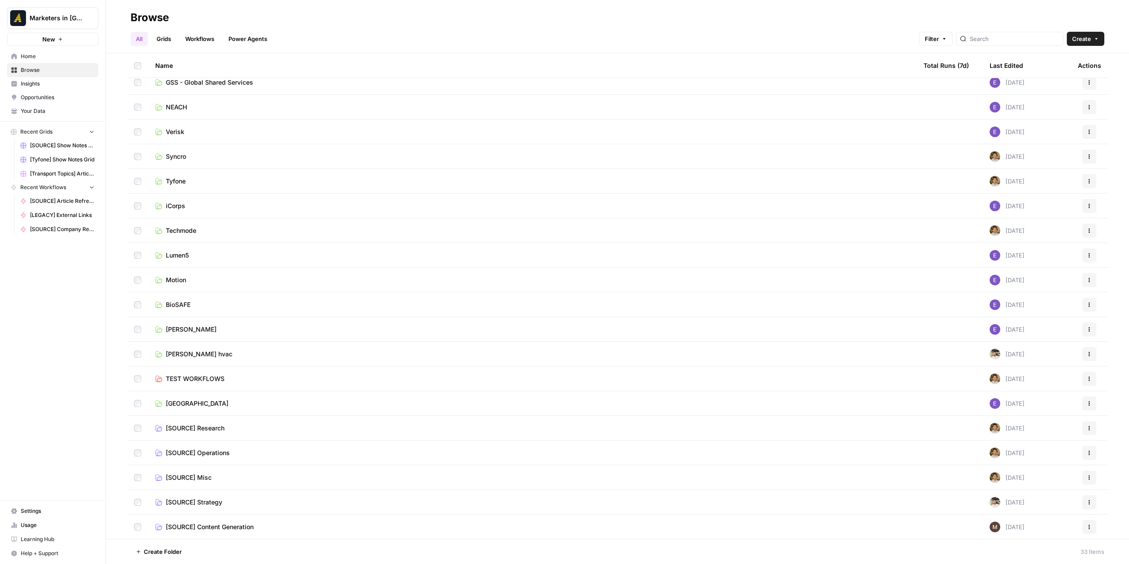
click at [205, 458] on td "[SOURCE] Operations" at bounding box center [532, 453] width 768 height 24
click at [206, 454] on span "[SOURCE] Operations" at bounding box center [198, 453] width 64 height 9
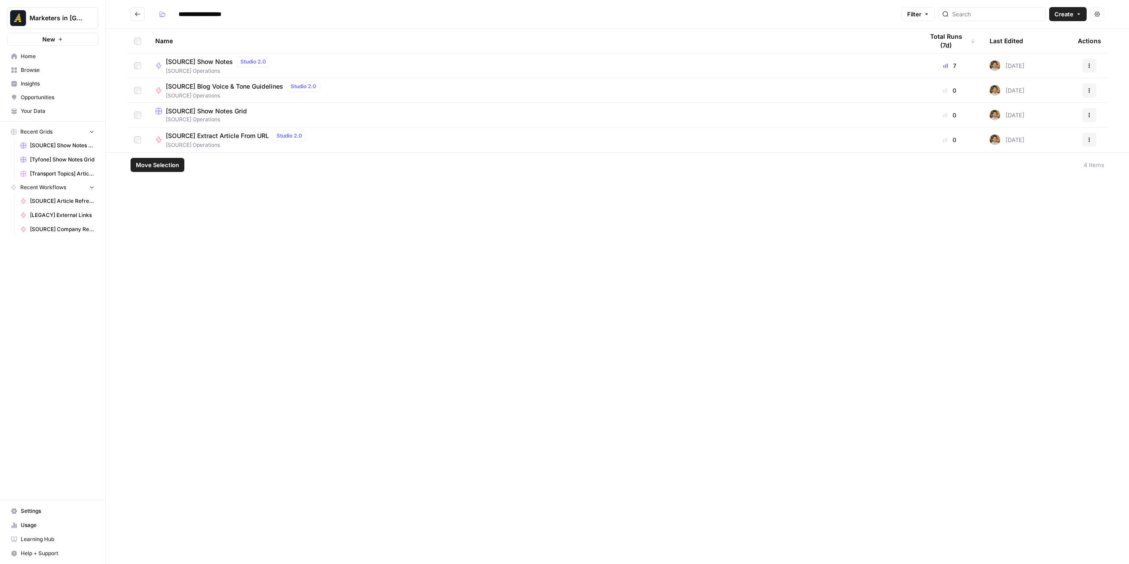
click at [935, 66] on button "Actions" at bounding box center [1090, 66] width 14 height 14
click at [935, 145] on span "Duplicate" at bounding box center [1050, 143] width 71 height 9
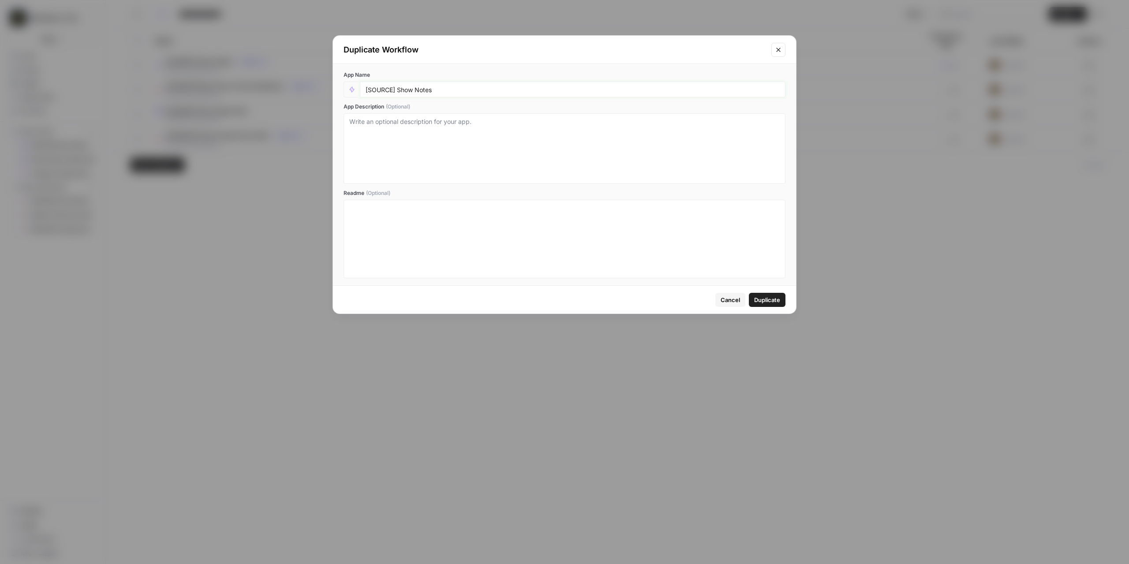
drag, startPoint x: 392, startPoint y: 91, endPoint x: 369, endPoint y: 90, distance: 23.0
click at [369, 90] on input "[SOURCE] Show Notes" at bounding box center [573, 90] width 414 height 8
type input "[Tyfone] Show Notes"
click at [766, 301] on span "Duplicate" at bounding box center [767, 300] width 26 height 9
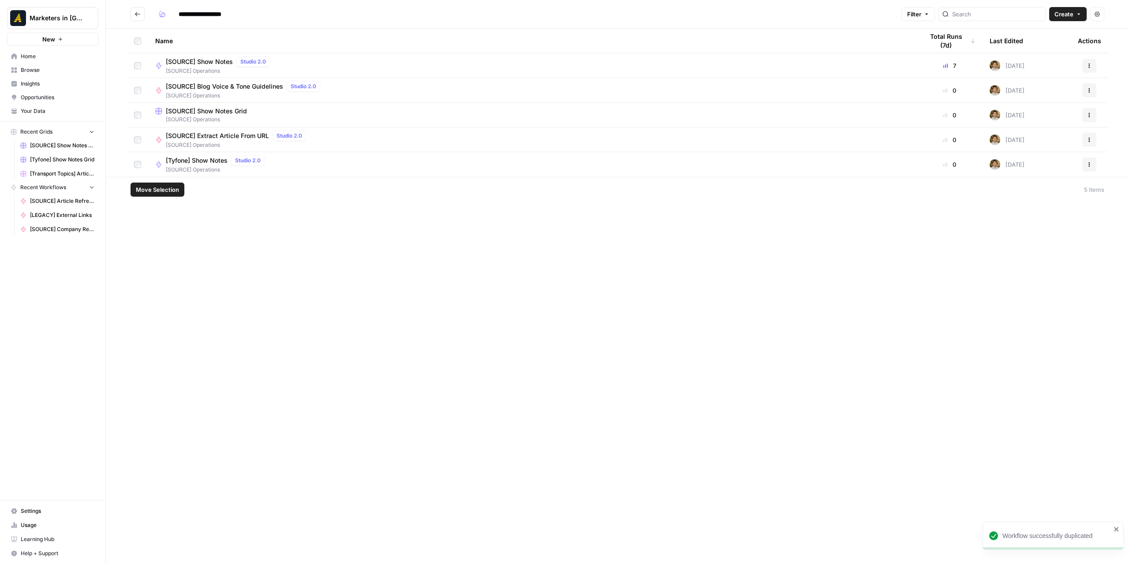
click at [150, 188] on span "Move Selection" at bounding box center [157, 189] width 43 height 9
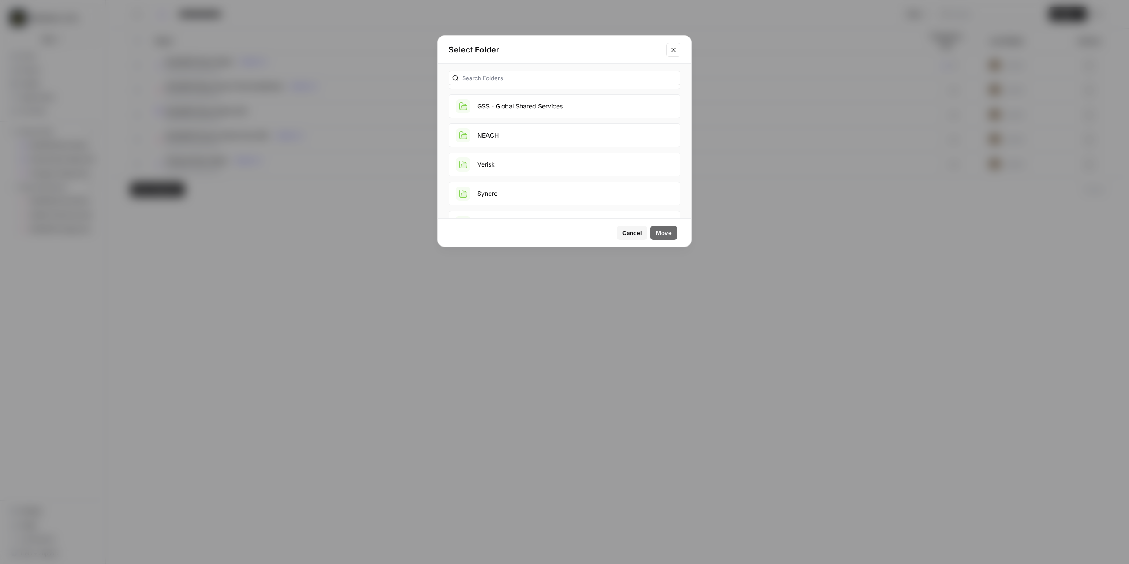
scroll to position [441, 0]
click at [519, 206] on button "Tyfone" at bounding box center [565, 214] width 232 height 24
click at [666, 234] on span "Move" at bounding box center [664, 233] width 16 height 9
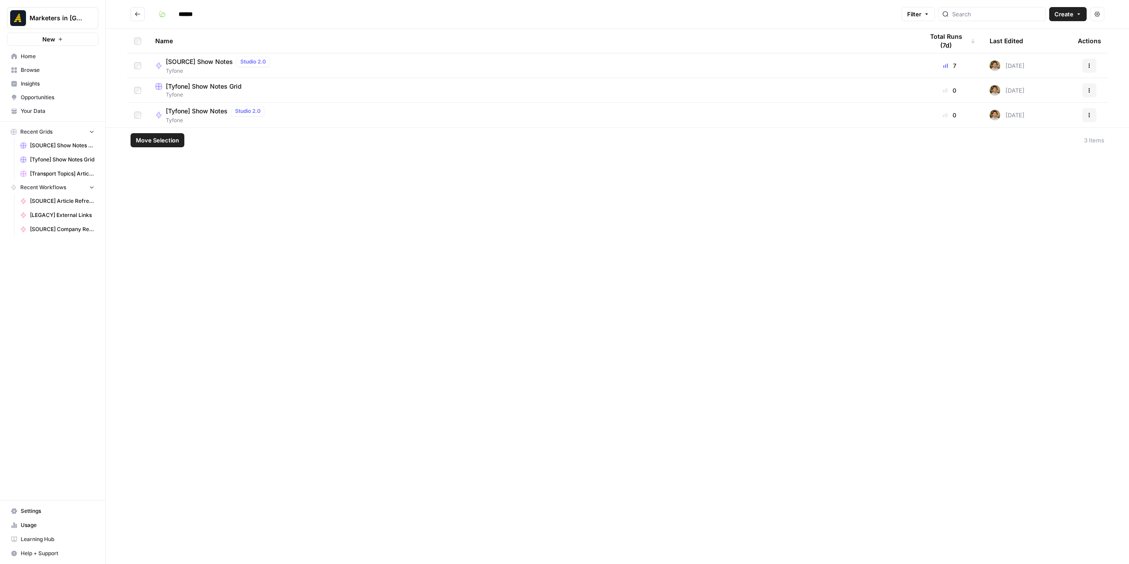
click at [935, 113] on icon "button" at bounding box center [1089, 114] width 5 height 5
click at [935, 64] on button "Actions" at bounding box center [1090, 66] width 14 height 14
click at [935, 193] on span "Delete" at bounding box center [1050, 195] width 71 height 9
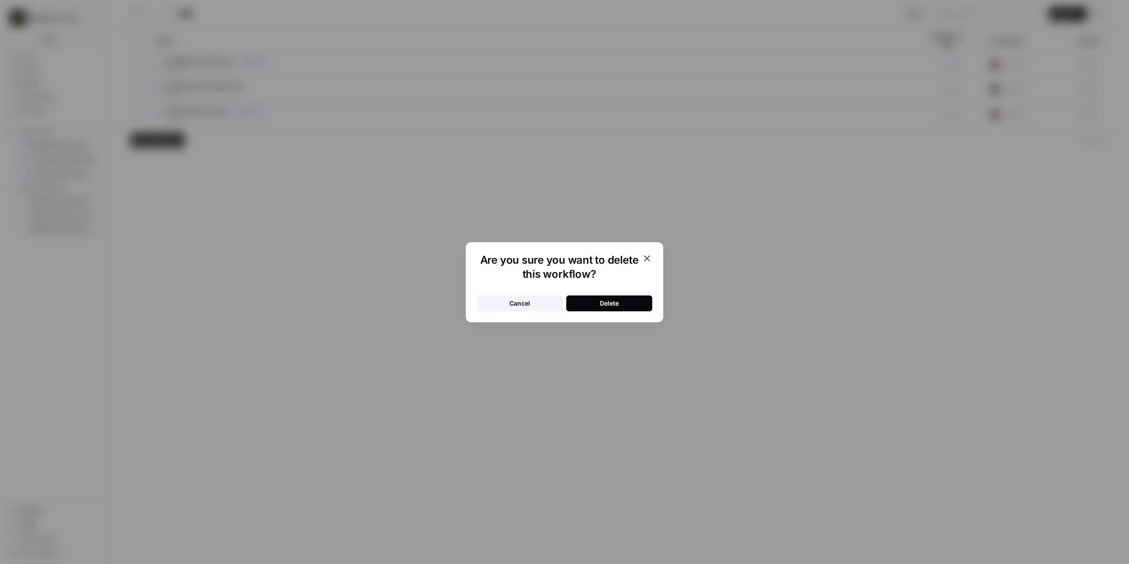
click at [531, 305] on button "Cancel" at bounding box center [520, 304] width 86 height 16
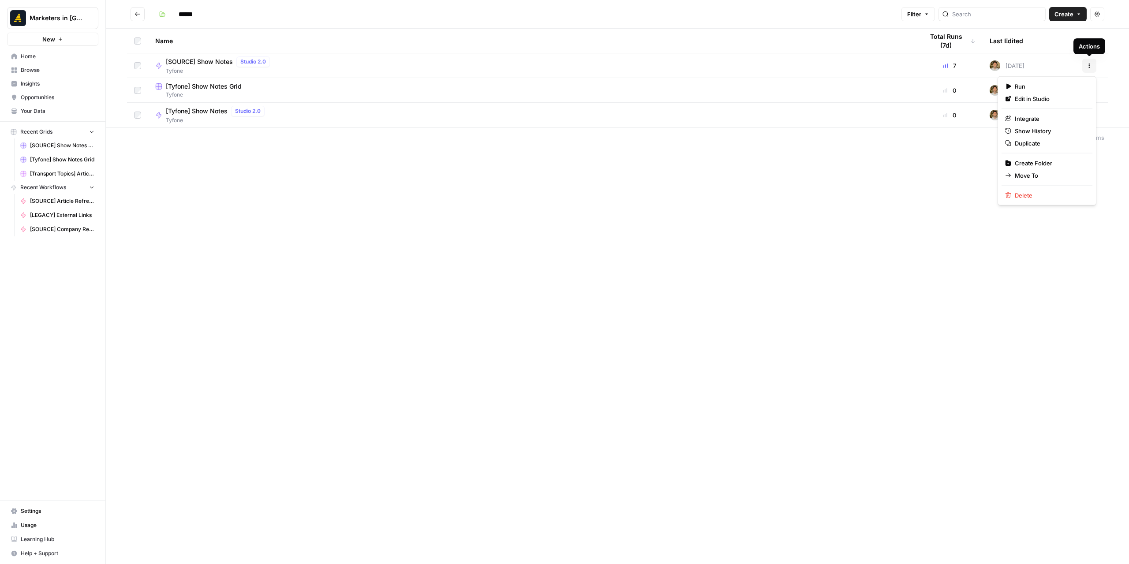
click at [935, 66] on icon "button" at bounding box center [1089, 65] width 5 height 5
click at [267, 89] on div "[Tyfone] Show Notes Grid" at bounding box center [532, 86] width 754 height 9
type input "******"
click at [421, 109] on div "[Tyfone] Show Notes Studio 2.0 Tyfone" at bounding box center [532, 115] width 754 height 19
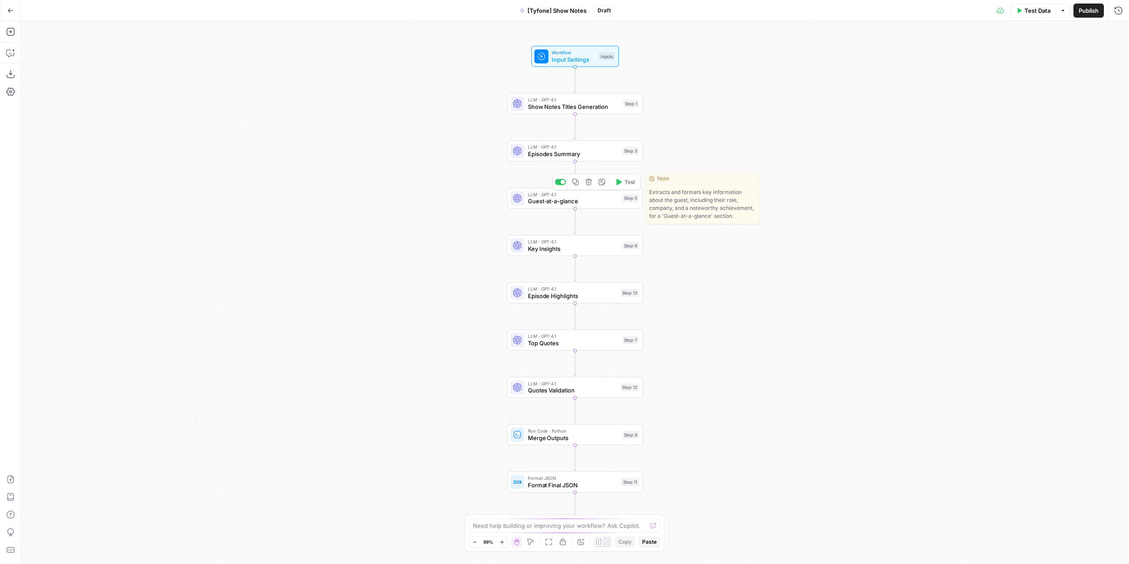
click at [604, 162] on div "Workflow Input Settings Inputs LLM · GPT-4.1 Show Notes Titles Generation Step …" at bounding box center [575, 292] width 1108 height 543
click at [603, 156] on span "Episodes Summary" at bounding box center [573, 154] width 91 height 9
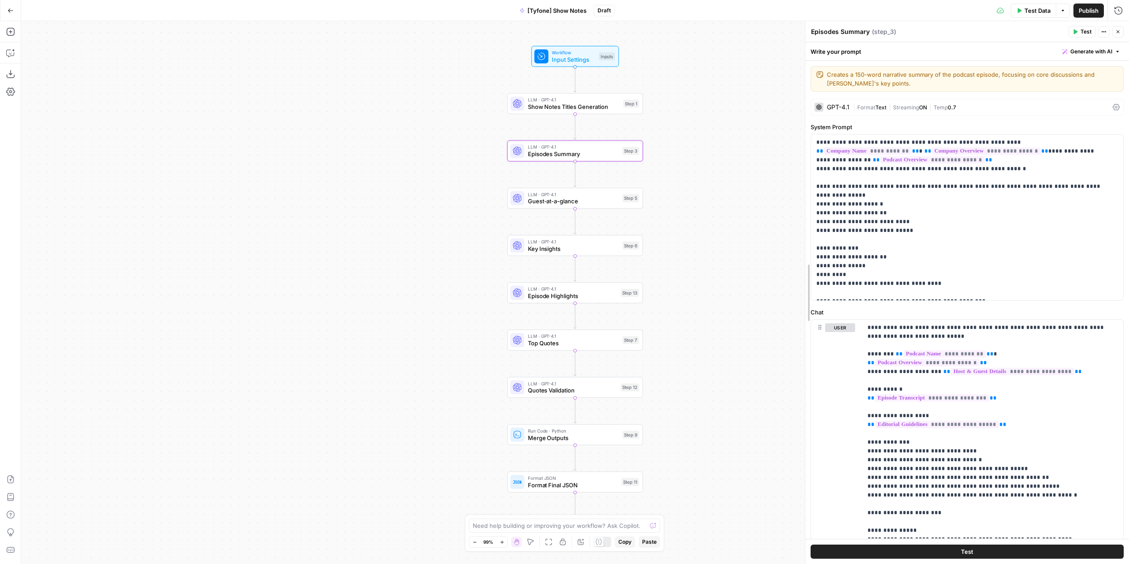
drag, startPoint x: 878, startPoint y: 270, endPoint x: 809, endPoint y: 274, distance: 68.5
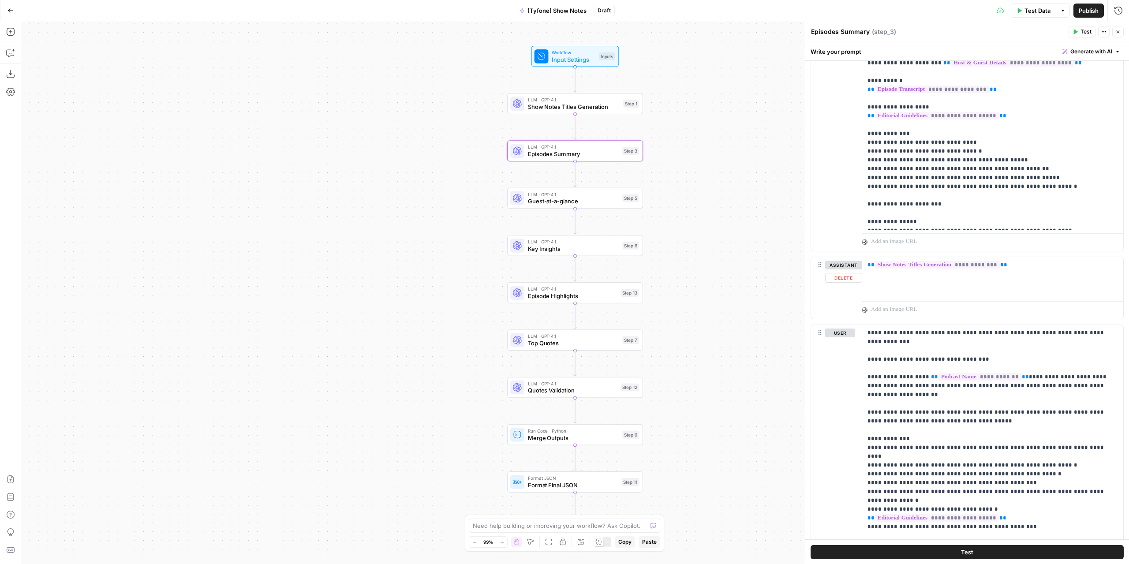
scroll to position [385, 0]
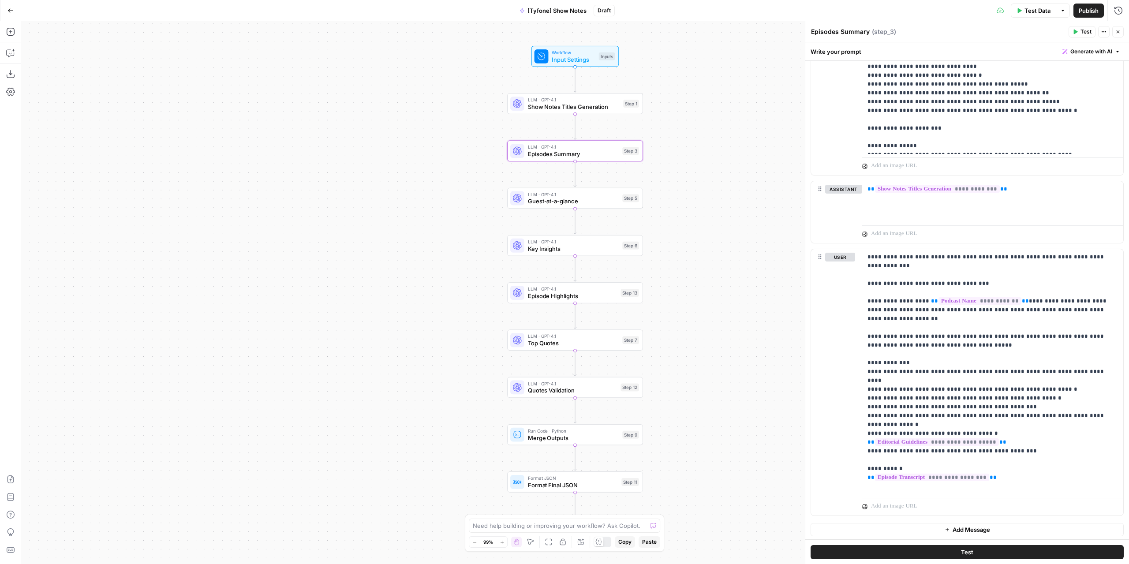
click at [607, 9] on span "Draft" at bounding box center [604, 11] width 13 height 8
click at [600, 9] on span "Draft" at bounding box center [604, 11] width 13 height 8
click at [8, 11] on icon "button" at bounding box center [10, 10] width 5 height 4
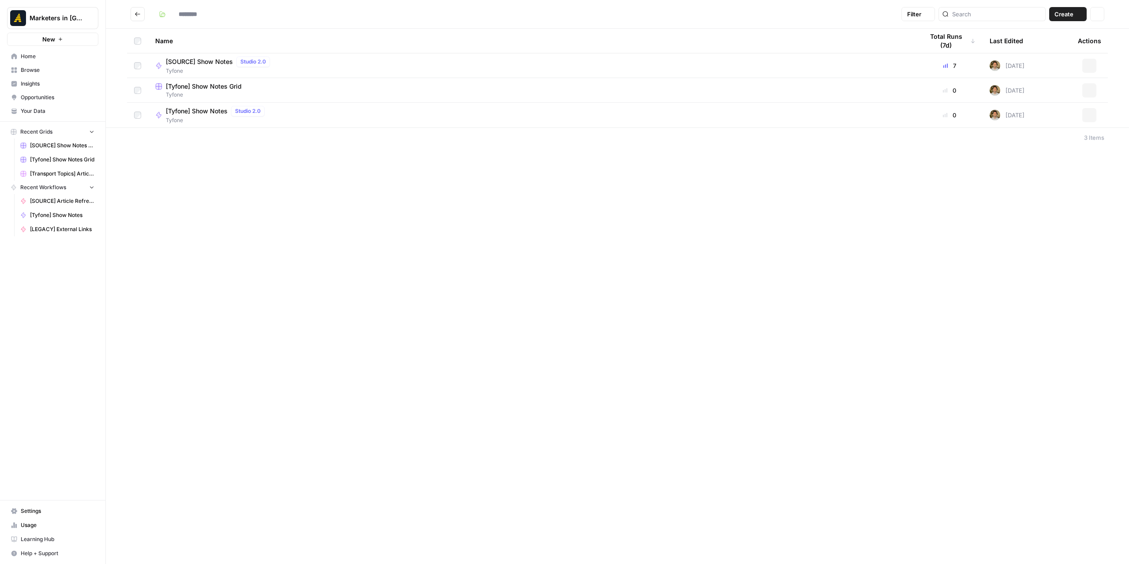
type input "******"
click at [288, 157] on div "****** Filter Create Actions Name Total Runs (7d) Last Edited Actions [SOURCE] …" at bounding box center [617, 282] width 1023 height 564
click at [209, 113] on span "[Tyfone] Show Notes" at bounding box center [197, 111] width 62 height 9
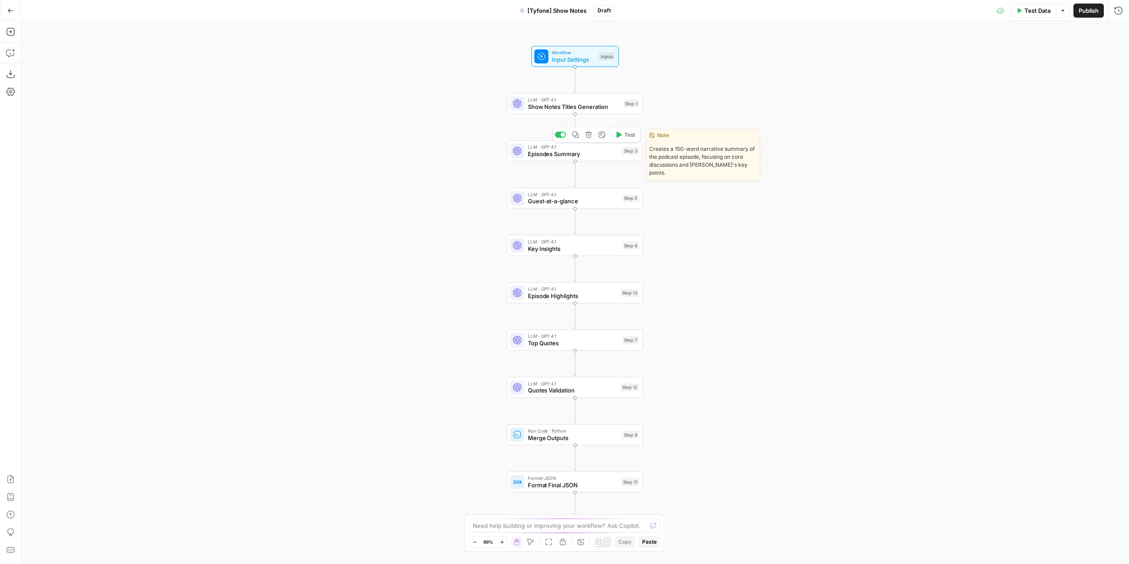
click at [588, 155] on span "Episodes Summary" at bounding box center [573, 154] width 91 height 9
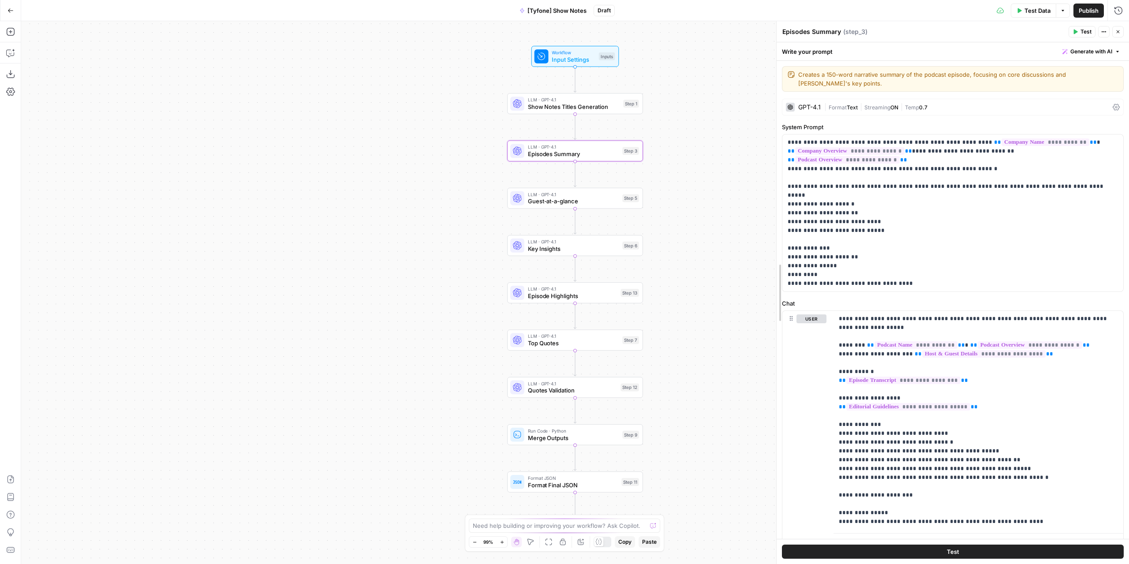
drag, startPoint x: 873, startPoint y: 333, endPoint x: 538, endPoint y: 301, distance: 335.9
click at [519, 304] on body "Marketers in Demand New Home Browse Insights Opportunities Your Data Recent Gri…" at bounding box center [564, 282] width 1129 height 564
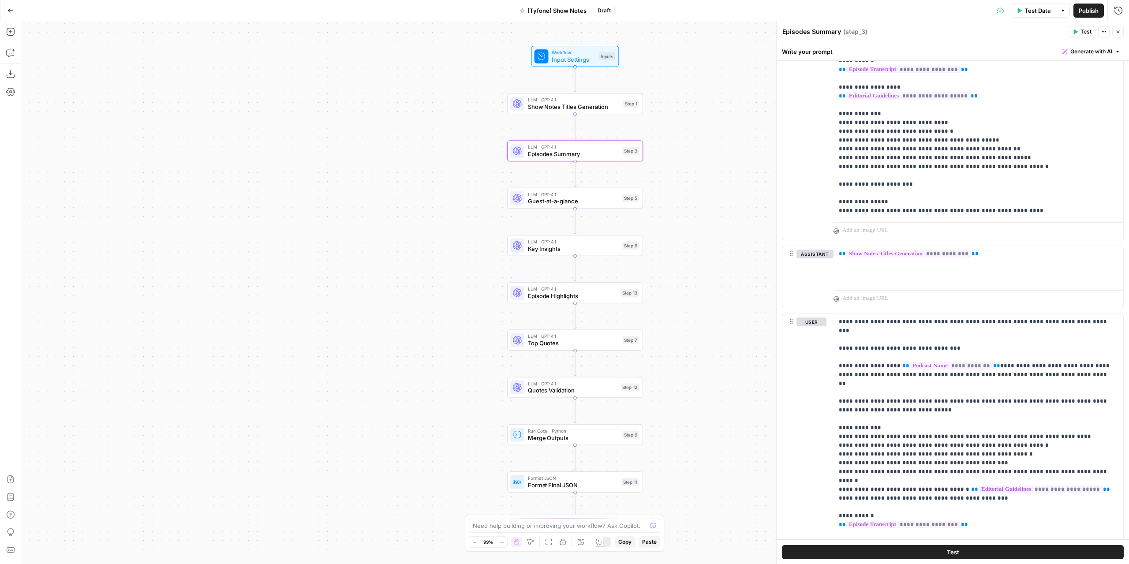
scroll to position [367, 0]
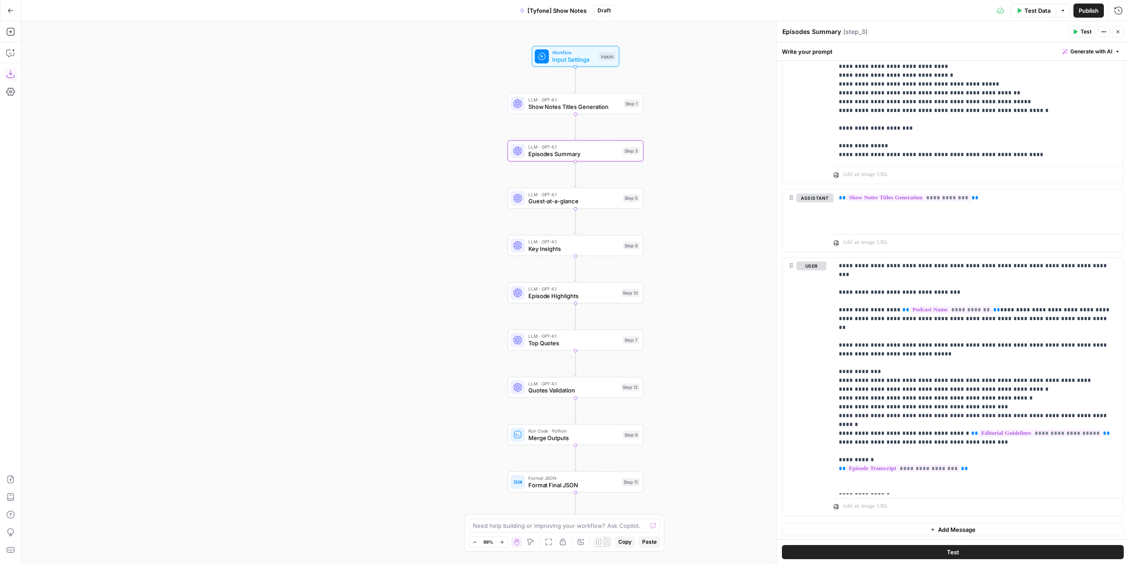
click at [14, 75] on icon "button" at bounding box center [10, 74] width 8 height 8
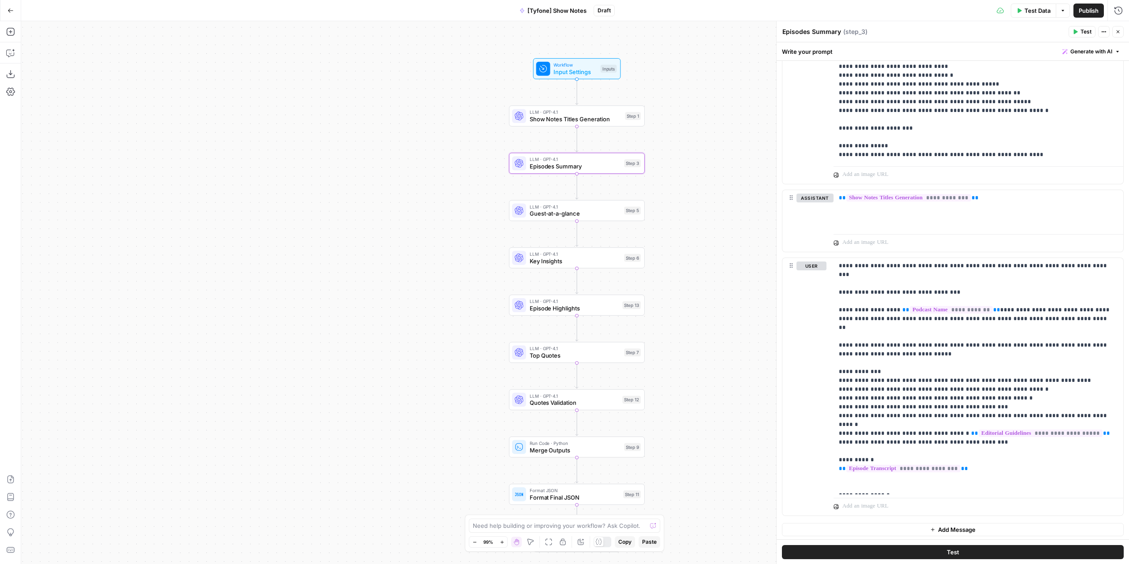
click at [591, 170] on span "Episodes Summary" at bounding box center [575, 166] width 91 height 9
drag, startPoint x: 885, startPoint y: 483, endPoint x: 836, endPoint y: 268, distance: 221.0
click at [836, 268] on div "**********" at bounding box center [979, 376] width 290 height 236
copy p "**********"
click at [753, 267] on div "Workflow Input Settings Inputs LLM · GPT-4.1 Show Notes Titles Generation Step …" at bounding box center [575, 292] width 1108 height 543
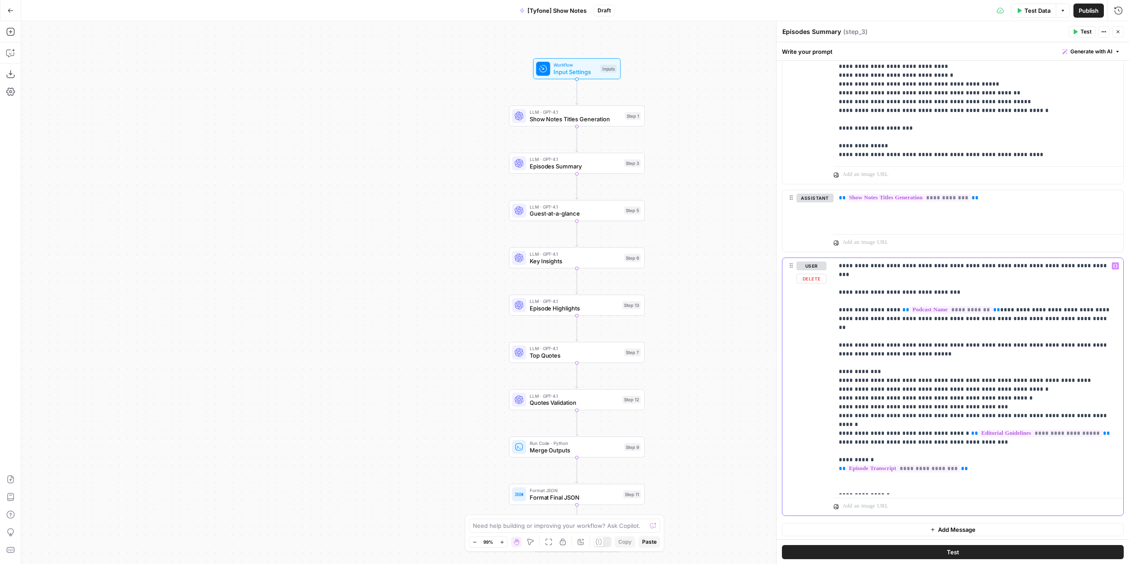
click at [907, 471] on p "**********" at bounding box center [975, 376] width 273 height 229
drag, startPoint x: 880, startPoint y: 485, endPoint x: 838, endPoint y: 262, distance: 226.6
click at [838, 262] on div "**********" at bounding box center [979, 376] width 290 height 236
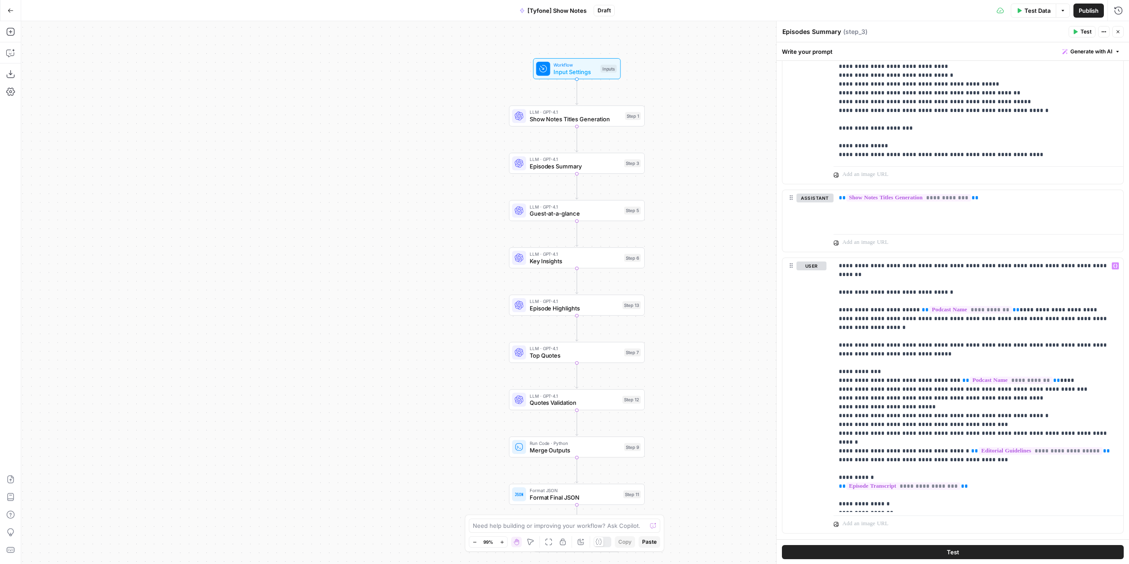
click at [935, 14] on span "Publish" at bounding box center [1089, 10] width 20 height 9
click at [911, 372] on p "**********" at bounding box center [975, 385] width 273 height 247
drag, startPoint x: 902, startPoint y: 377, endPoint x: 892, endPoint y: 376, distance: 9.7
click at [892, 376] on p "**********" at bounding box center [975, 385] width 273 height 247
click at [857, 378] on p "**********" at bounding box center [975, 385] width 273 height 247
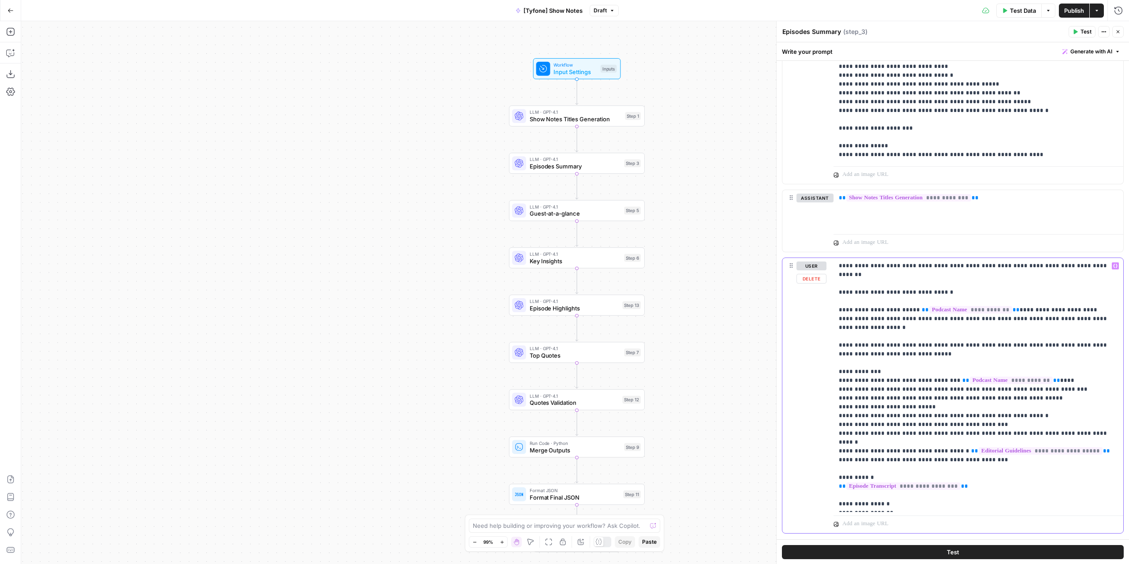
click at [935, 376] on p "**********" at bounding box center [975, 385] width 273 height 247
click at [935, 5] on button "Publish" at bounding box center [1074, 11] width 30 height 14
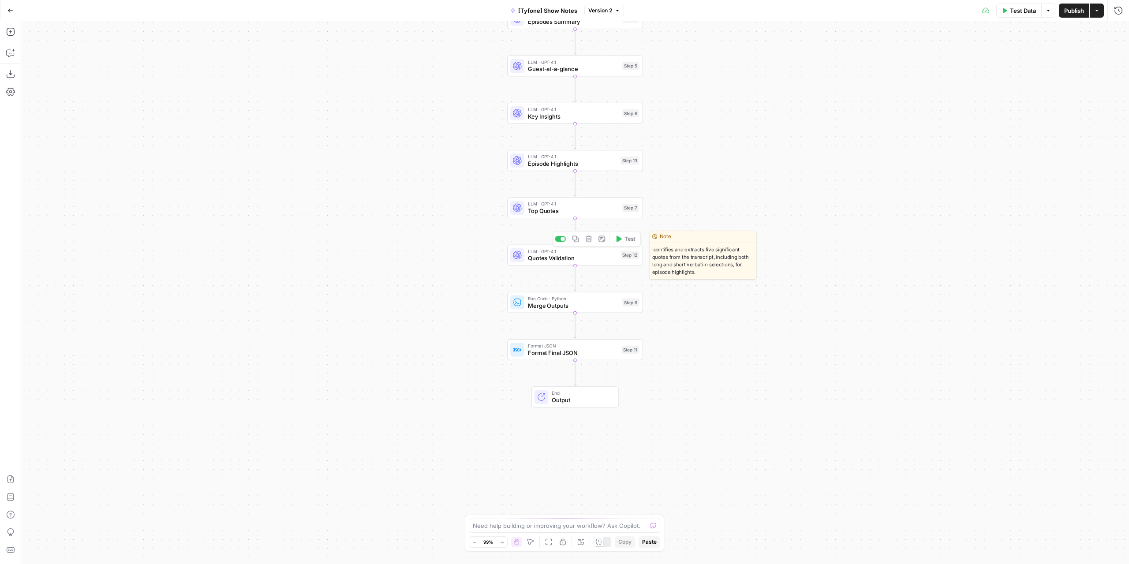
click at [599, 260] on span "Quotes Validation" at bounding box center [573, 258] width 90 height 9
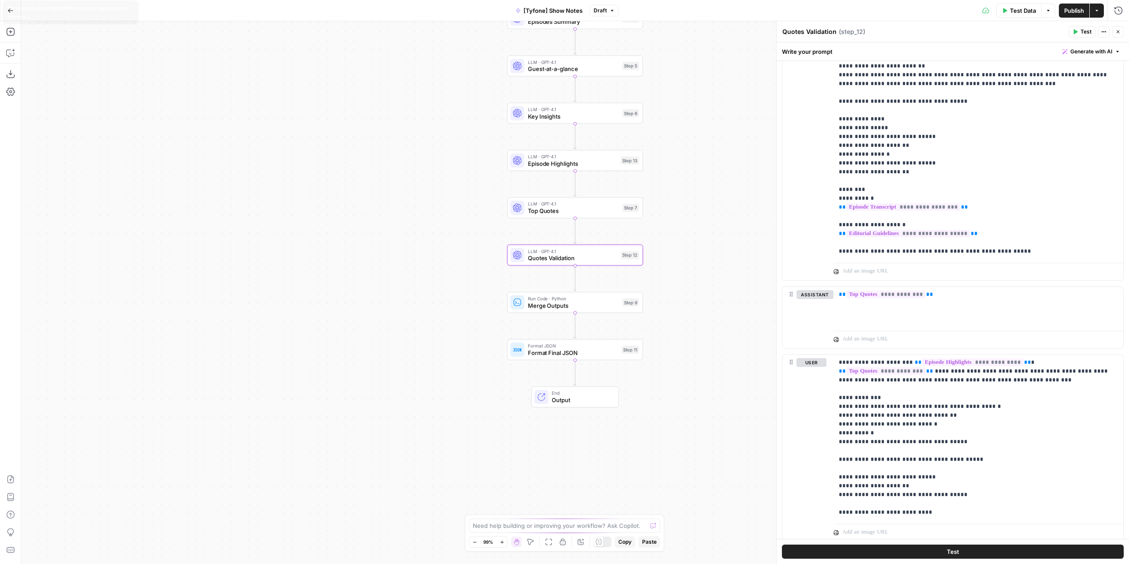
scroll to position [2188, 0]
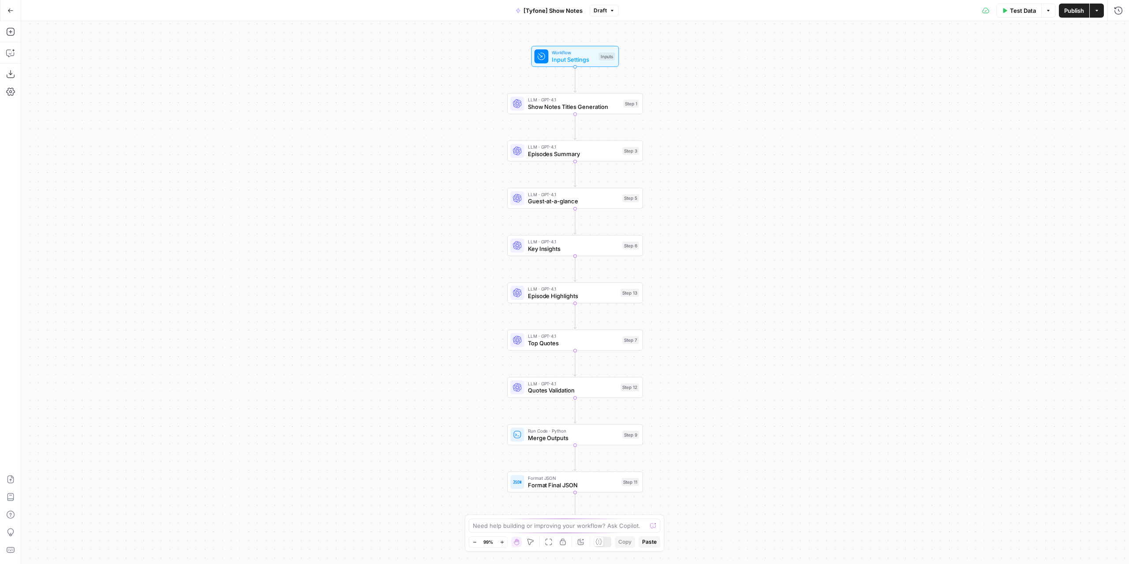
click at [600, 106] on span "Show Notes Titles Generation" at bounding box center [574, 106] width 92 height 9
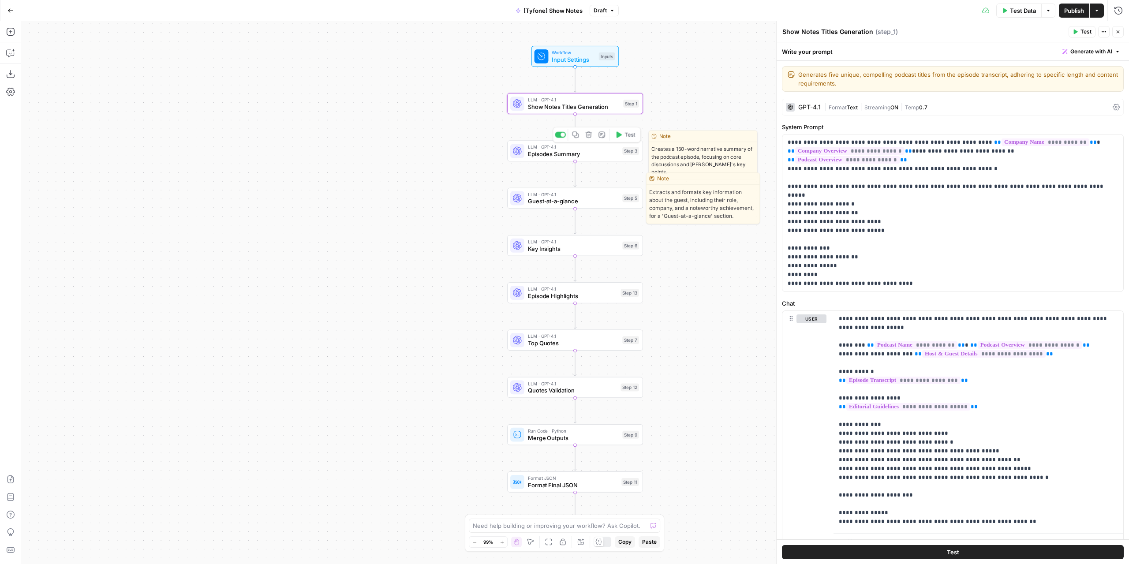
click at [597, 156] on span "Episodes Summary" at bounding box center [573, 154] width 91 height 9
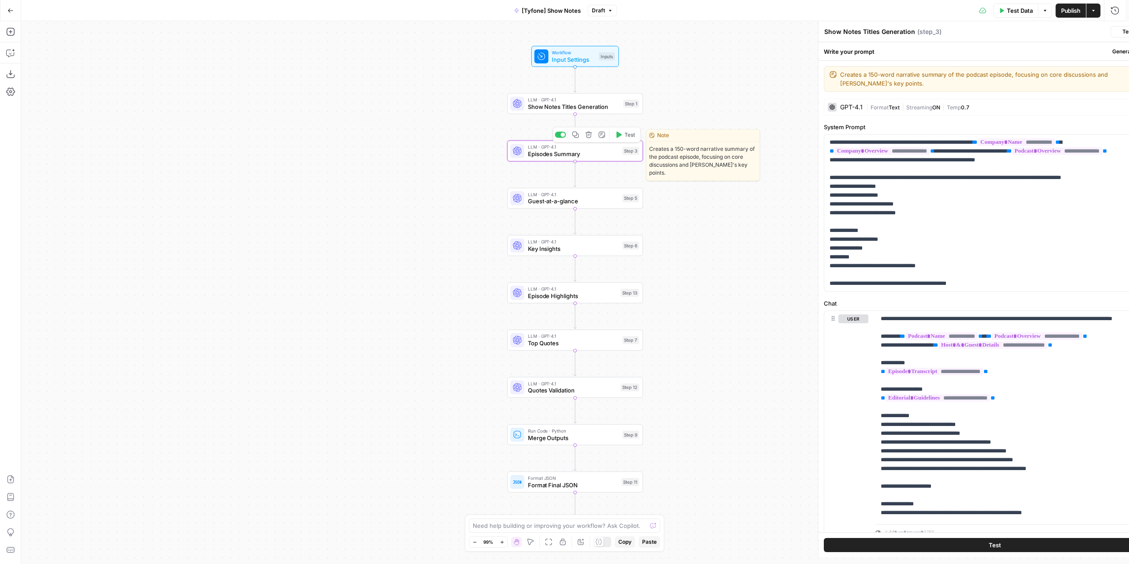
type textarea "Episodes Summary"
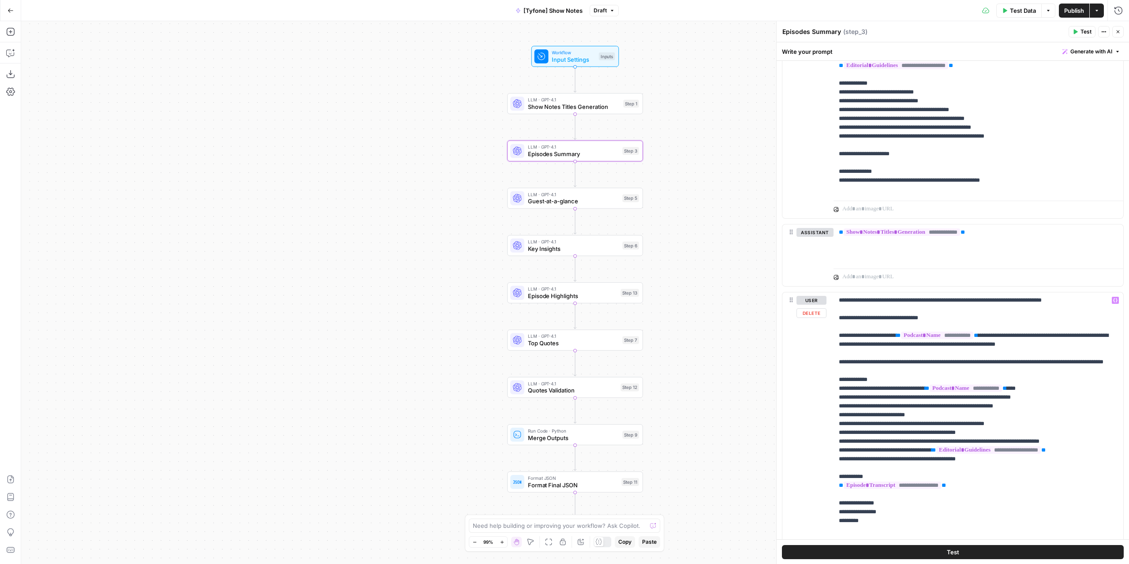
scroll to position [376, 0]
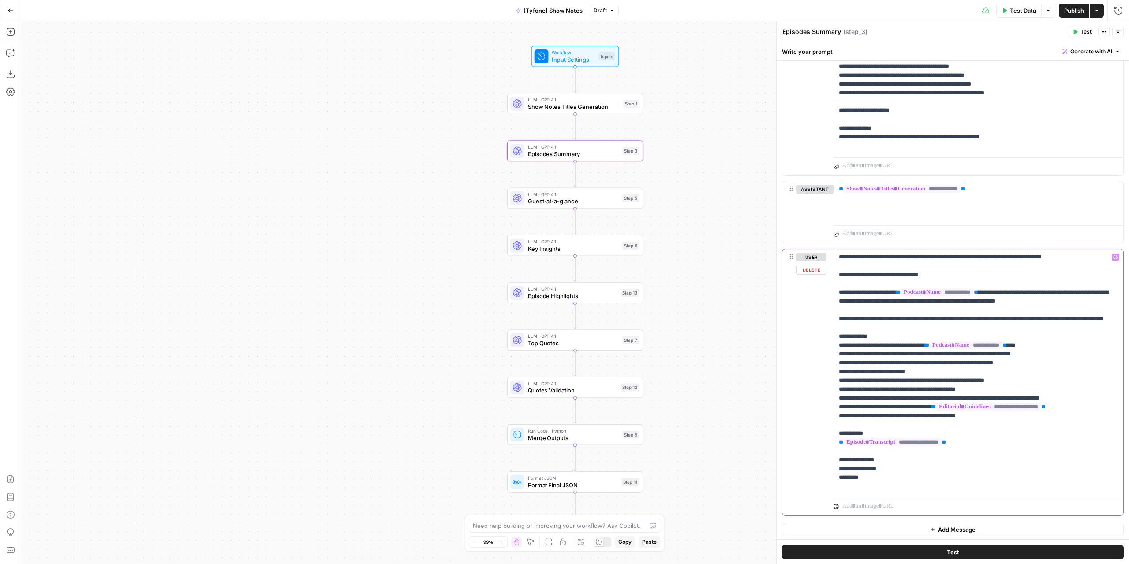
drag, startPoint x: 878, startPoint y: 362, endPoint x: 897, endPoint y: 371, distance: 20.9
click at [879, 364] on p "**********" at bounding box center [975, 372] width 273 height 238
click at [1027, 371] on p "**********" at bounding box center [975, 372] width 273 height 238
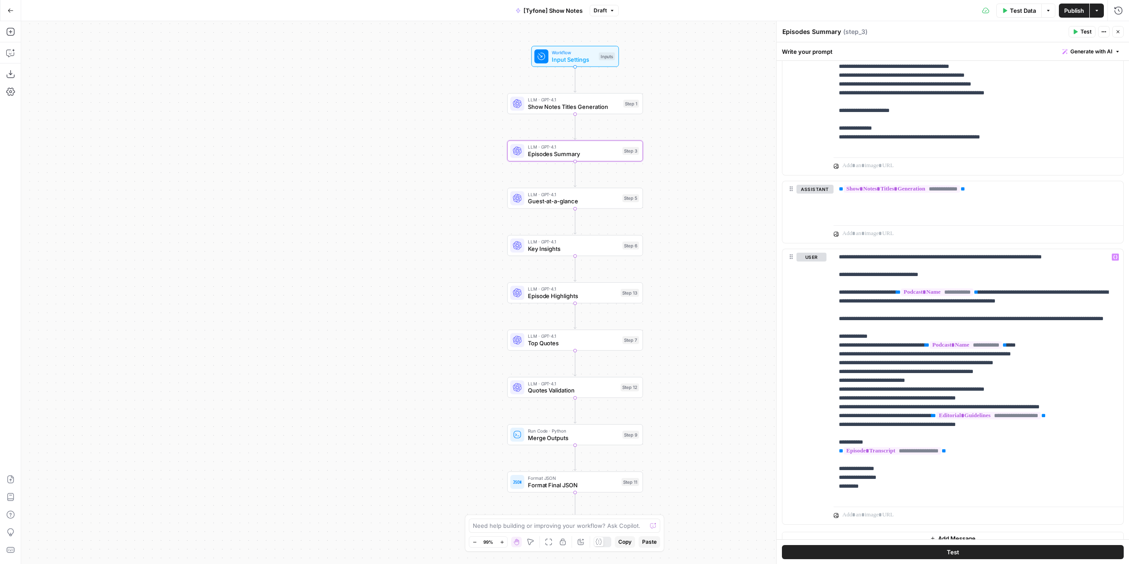
click at [1075, 1] on div "Test Data Options Publish Actions Run History" at bounding box center [874, 10] width 510 height 21
click at [1073, 7] on span "Publish" at bounding box center [1074, 10] width 20 height 9
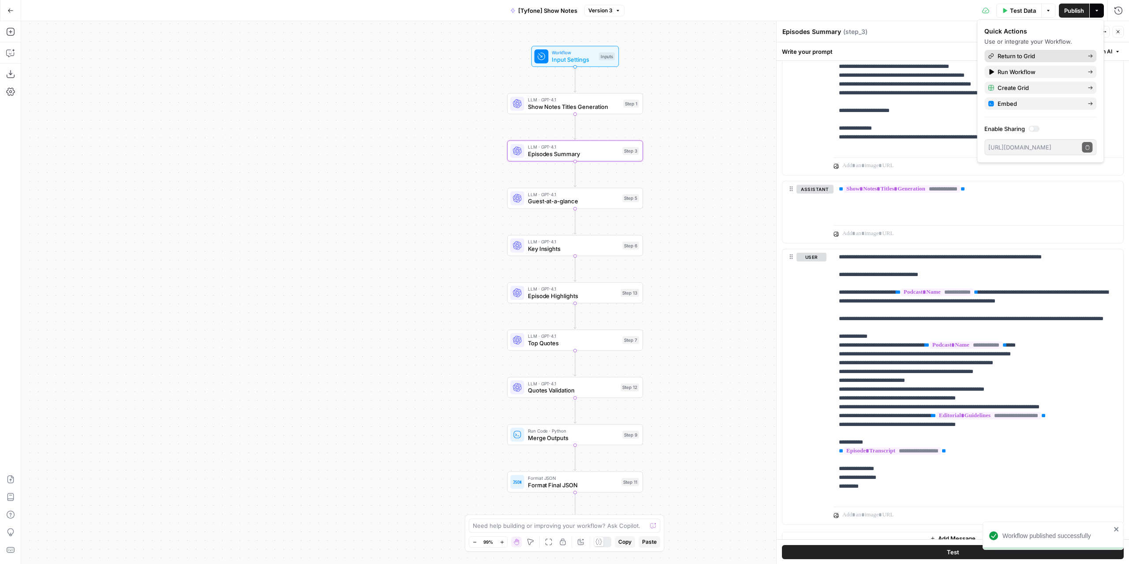
click at [1053, 55] on span "Return to Grid" at bounding box center [1039, 56] width 83 height 9
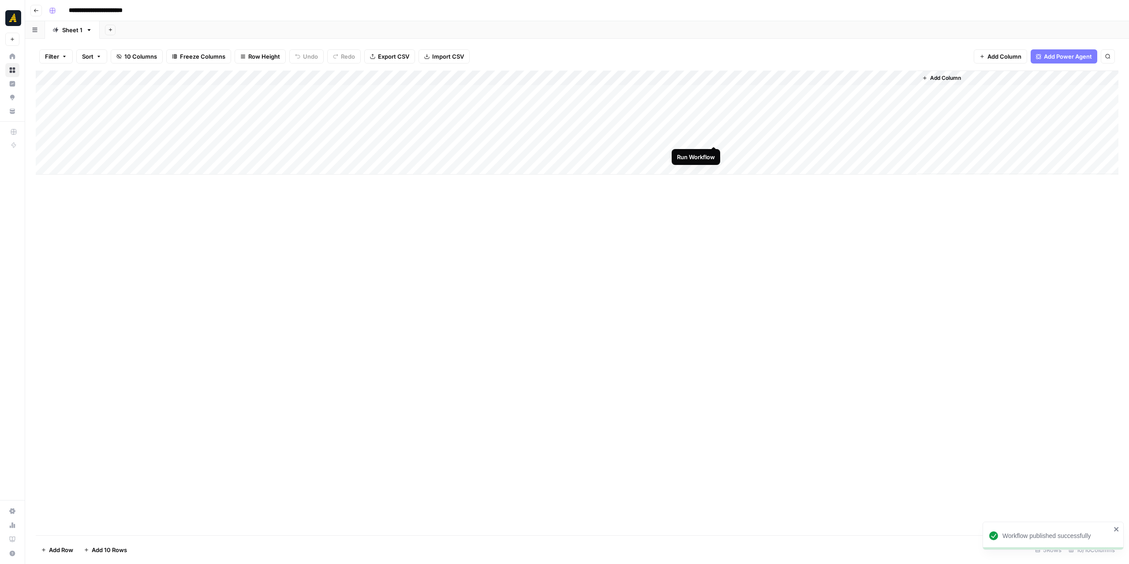
click at [712, 135] on div "Add Column" at bounding box center [577, 123] width 1083 height 104
click at [700, 140] on div "Add Column" at bounding box center [577, 123] width 1083 height 104
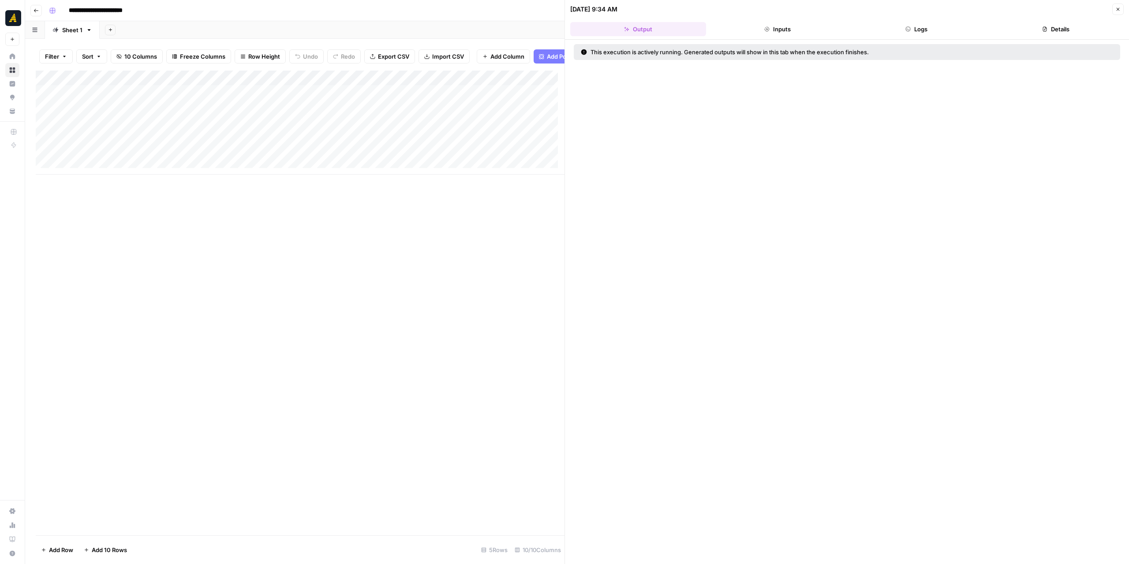
click at [946, 29] on button "Logs" at bounding box center [917, 29] width 136 height 14
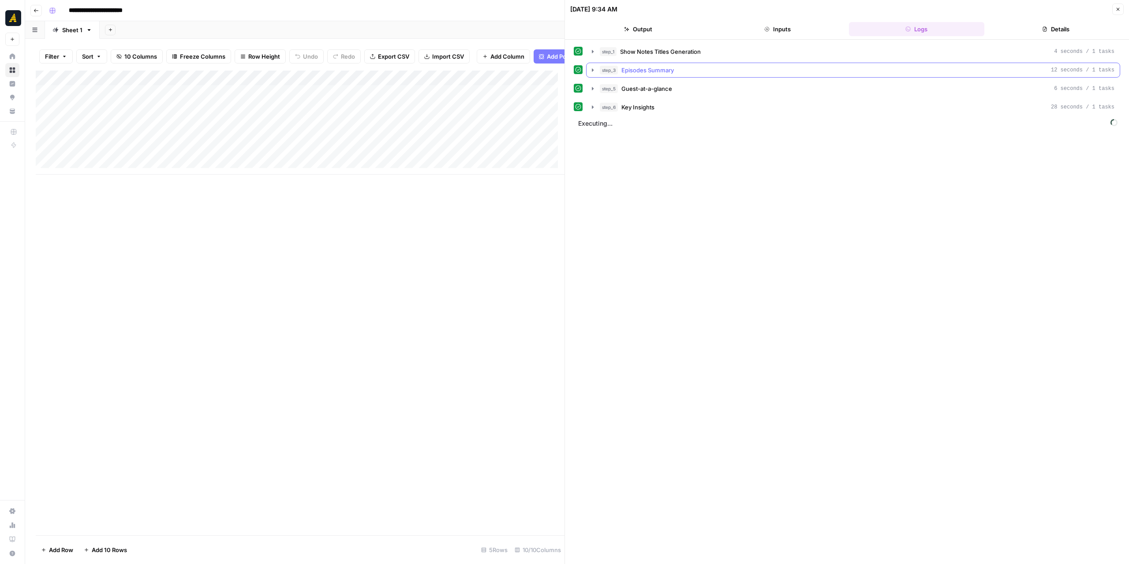
click at [592, 70] on icon "button" at bounding box center [592, 70] width 7 height 7
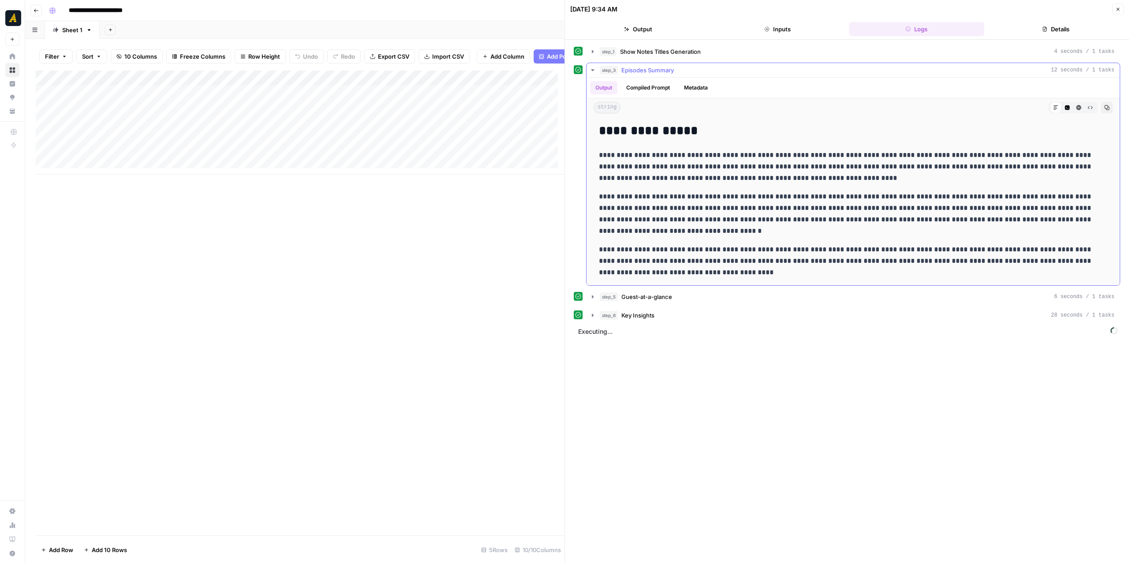
click at [592, 65] on button "step_3 Episodes Summary 12 seconds / 1 tasks" at bounding box center [853, 70] width 533 height 14
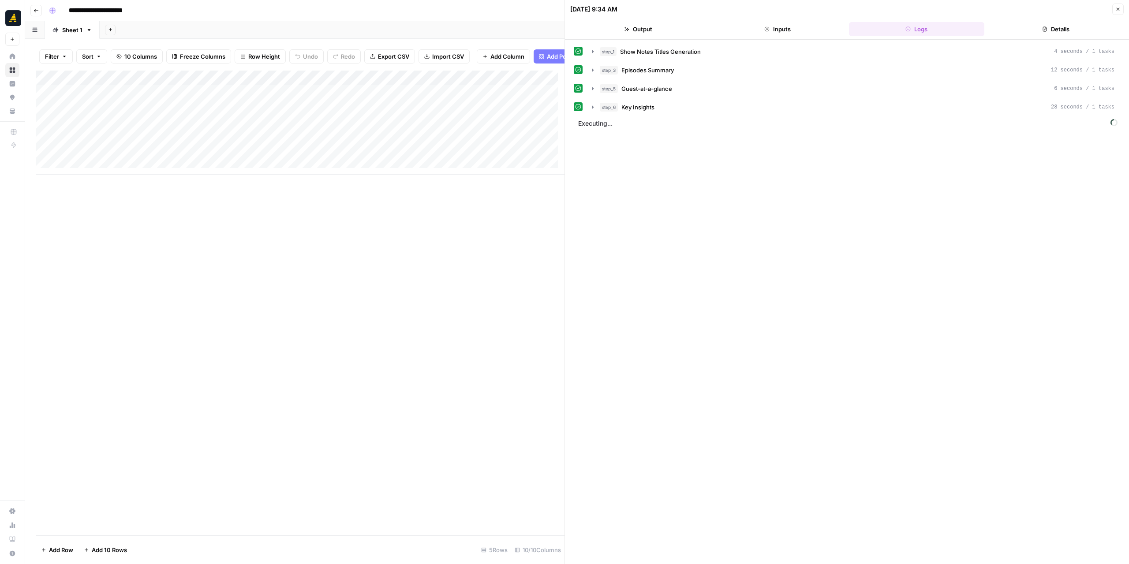
click at [1119, 7] on icon "button" at bounding box center [1118, 9] width 5 height 5
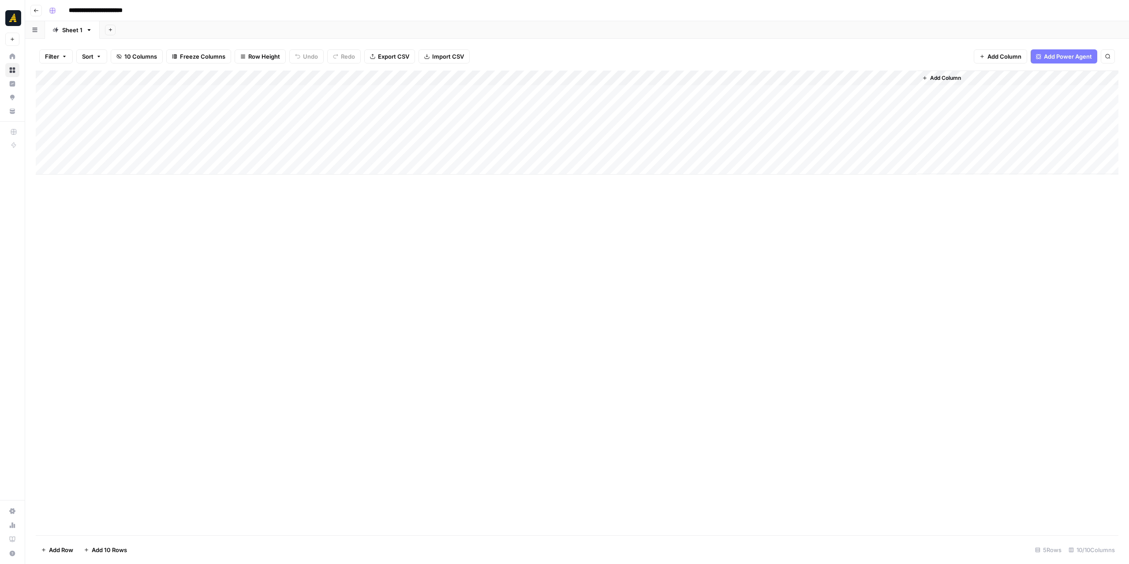
click at [788, 136] on div "Add Column" at bounding box center [577, 123] width 1083 height 104
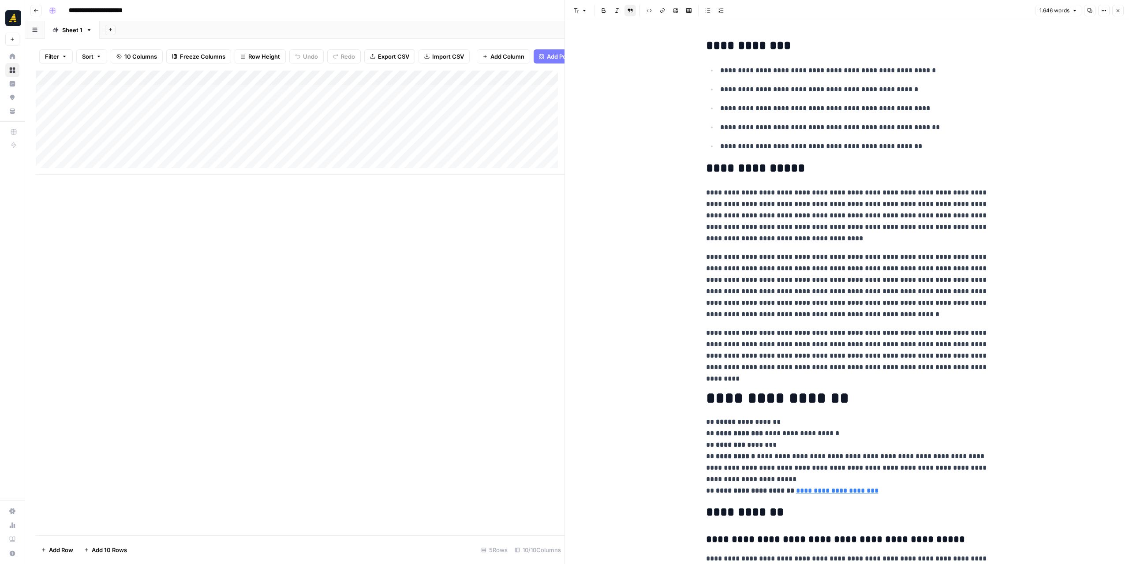
click at [1092, 11] on icon "button" at bounding box center [1089, 10] width 5 height 5
click at [39, 8] on button "Go back" at bounding box center [35, 10] width 11 height 11
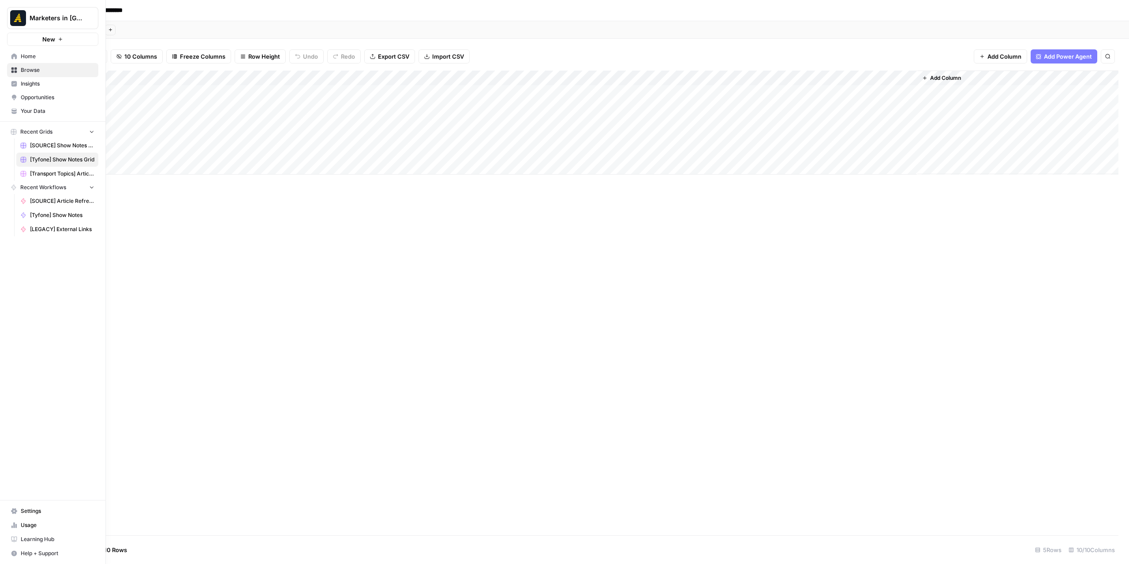
click at [13, 54] on icon at bounding box center [14, 56] width 6 height 6
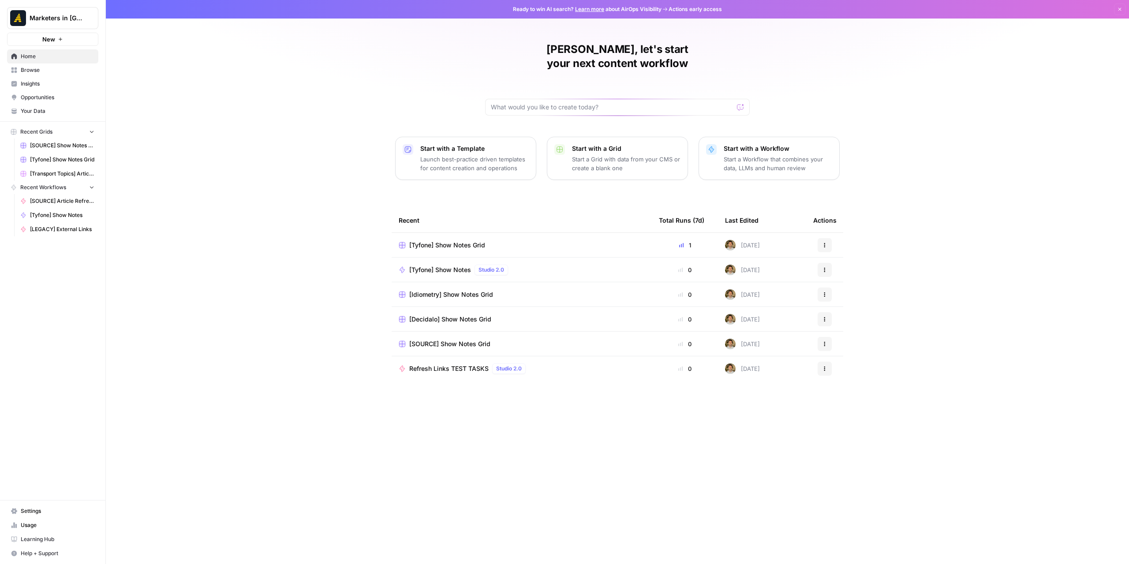
click at [30, 70] on span "Browse" at bounding box center [58, 70] width 74 height 8
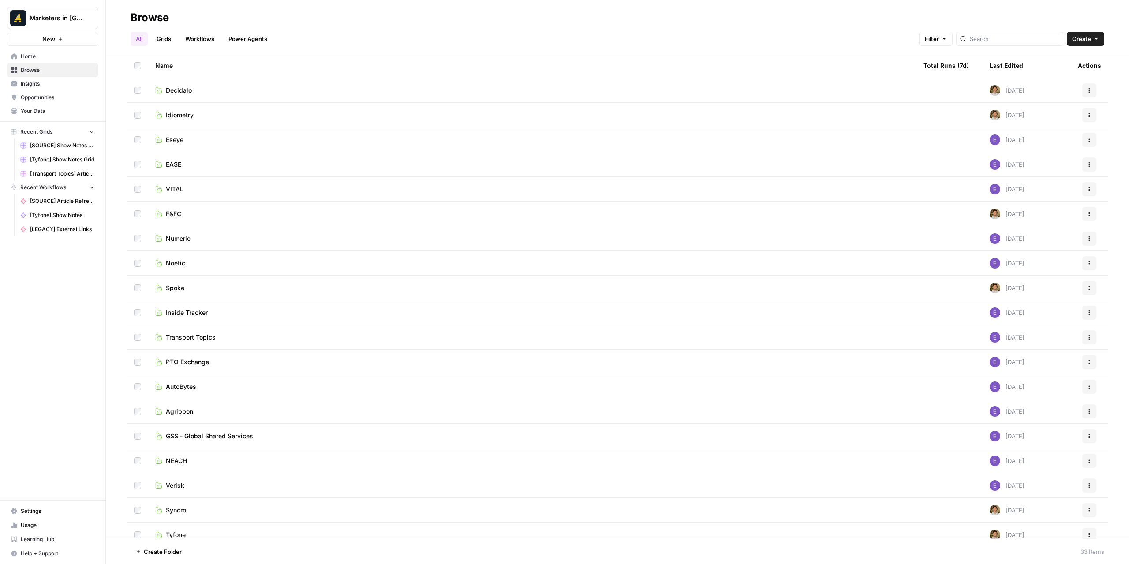
click at [251, 159] on td "EASE" at bounding box center [532, 164] width 768 height 24
click at [178, 162] on span "EASE" at bounding box center [173, 164] width 15 height 9
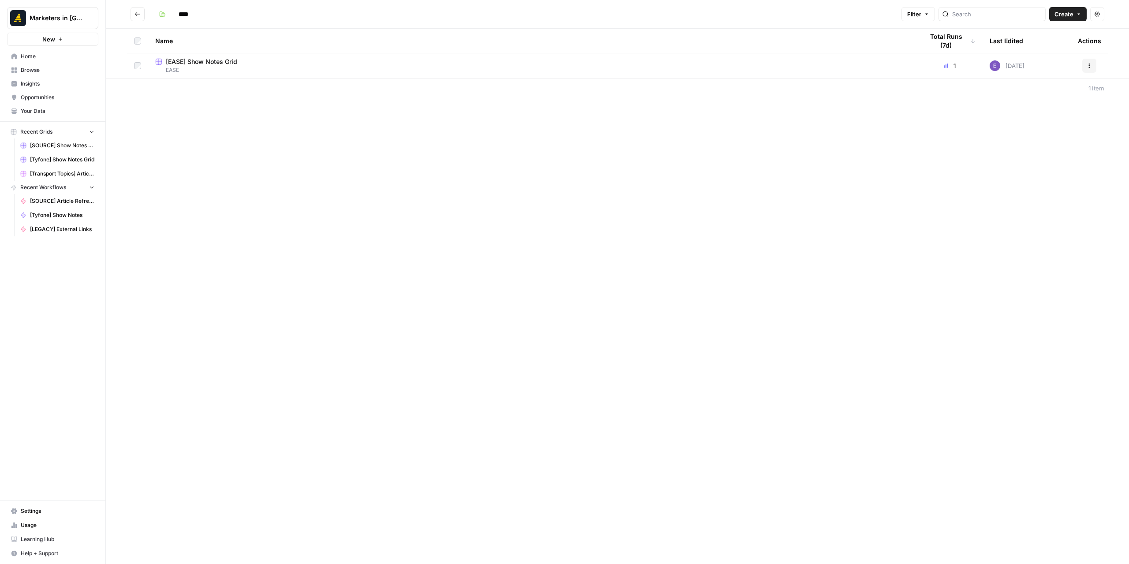
click at [267, 71] on span "EASE" at bounding box center [532, 70] width 754 height 8
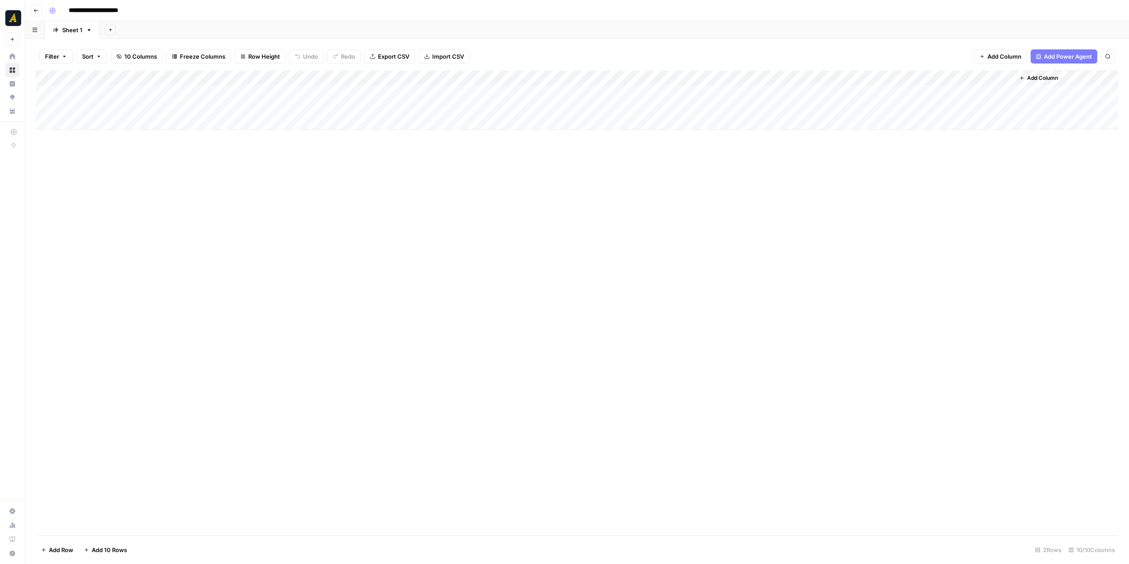
click at [37, 12] on icon "button" at bounding box center [36, 10] width 5 height 5
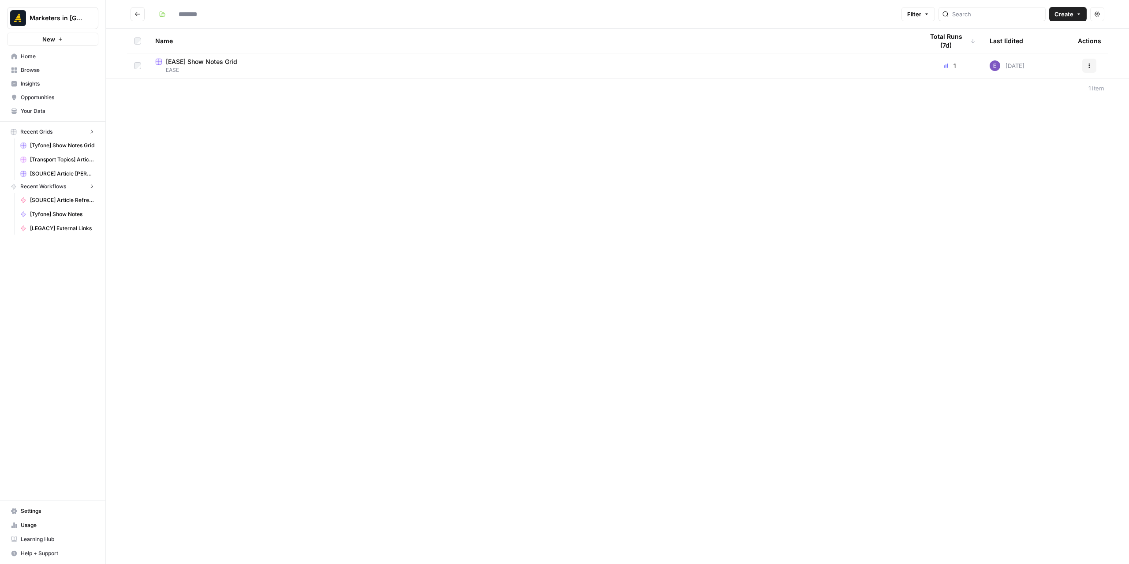
type input "****"
click at [432, 19] on div "****" at bounding box center [526, 14] width 743 height 14
click at [53, 70] on span "Browse" at bounding box center [58, 70] width 74 height 8
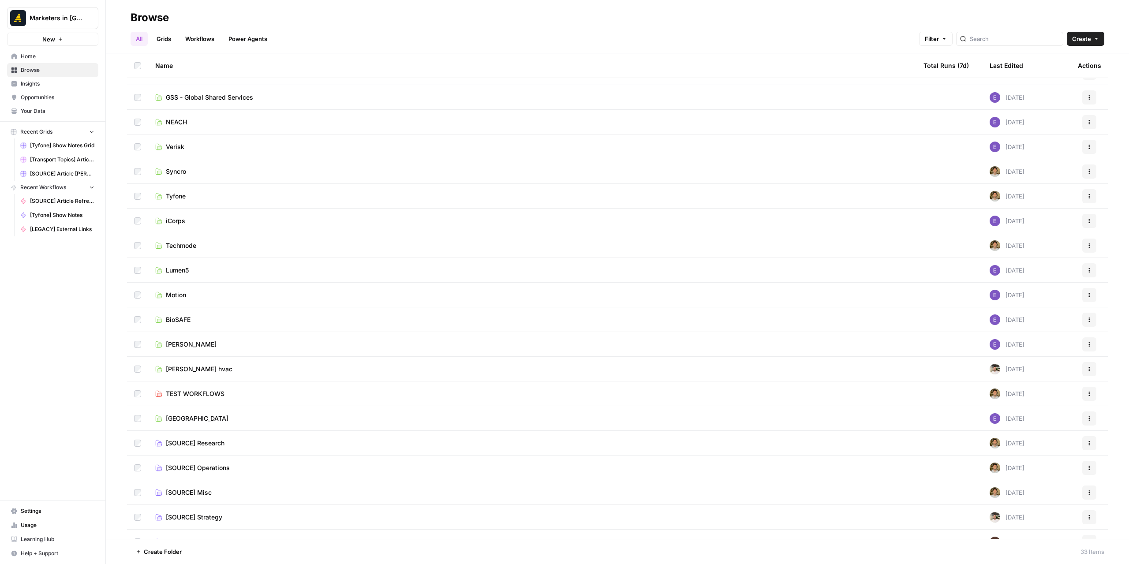
scroll to position [354, 0]
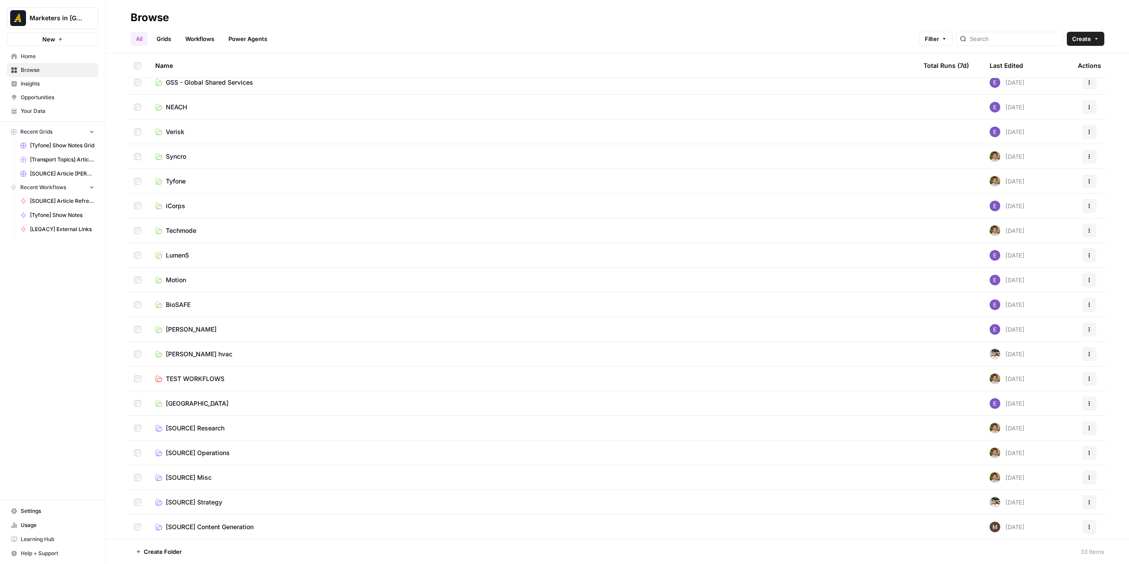
click at [203, 431] on span "[SOURCE] Research" at bounding box center [195, 428] width 59 height 9
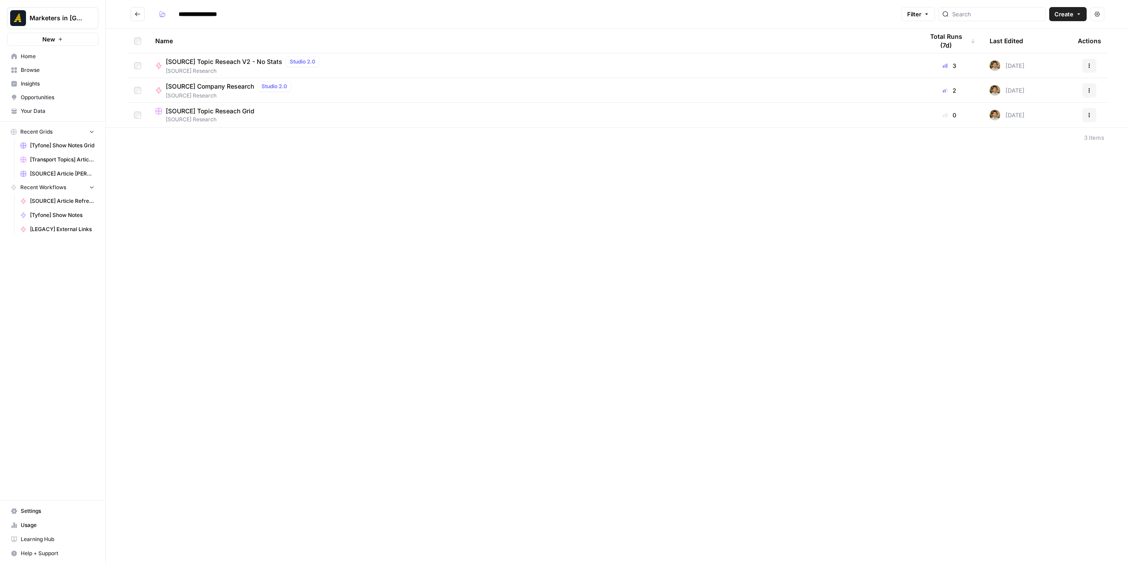
click at [235, 84] on span "[SOURCE] Company Research" at bounding box center [210, 86] width 88 height 9
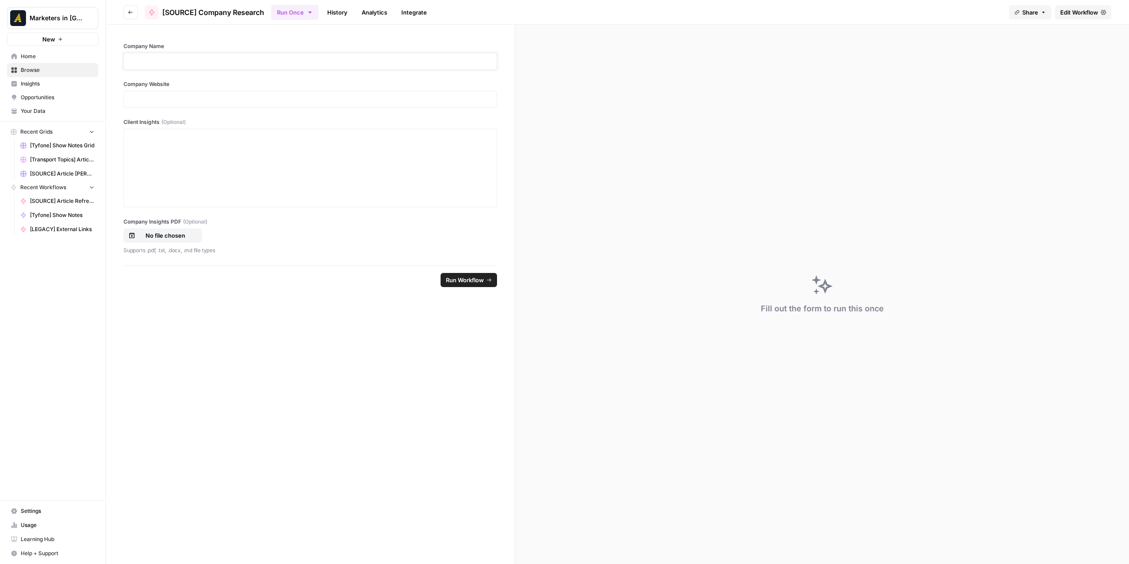
click at [222, 57] on p at bounding box center [310, 61] width 362 height 9
click at [205, 92] on div at bounding box center [311, 99] width 374 height 17
click at [206, 95] on p at bounding box center [310, 99] width 362 height 9
click at [257, 97] on p at bounding box center [310, 99] width 362 height 9
click at [459, 279] on span "Run Workflow" at bounding box center [465, 280] width 38 height 9
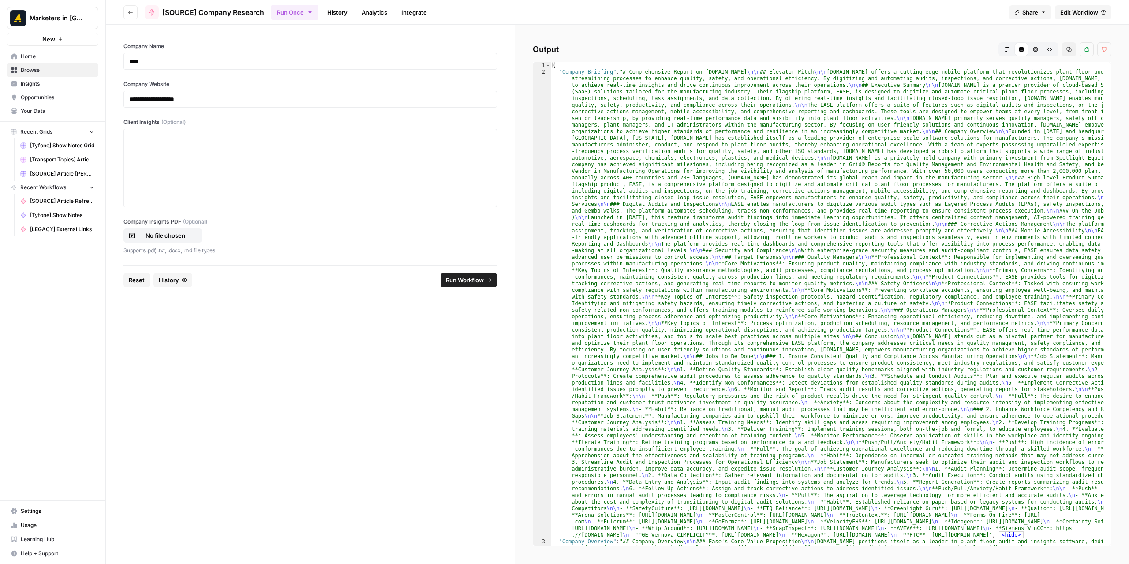
click at [1009, 52] on icon "button" at bounding box center [1007, 49] width 5 height 5
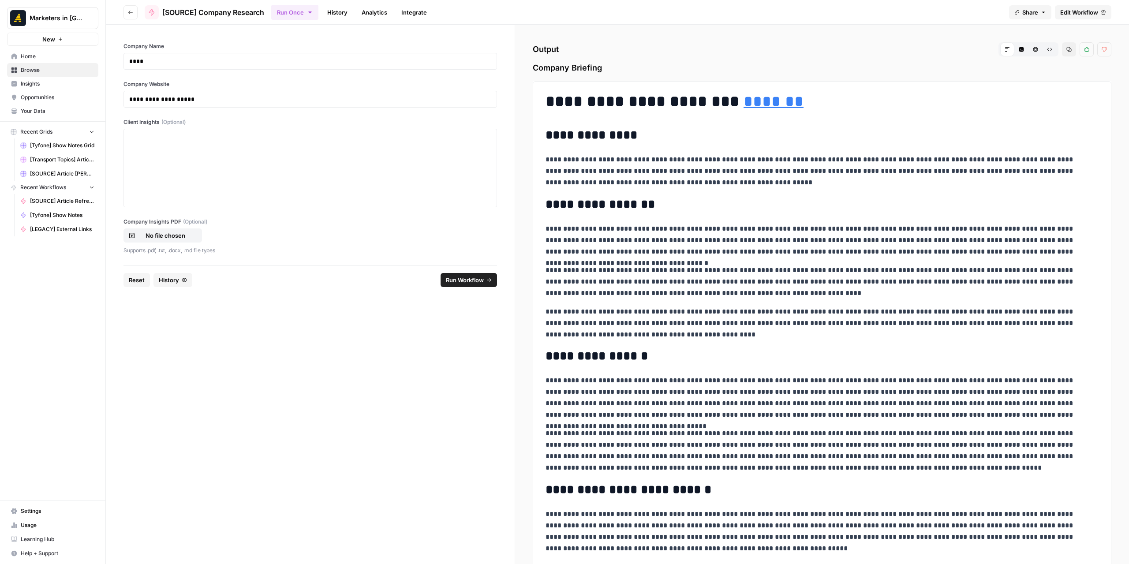
scroll to position [2550, 0]
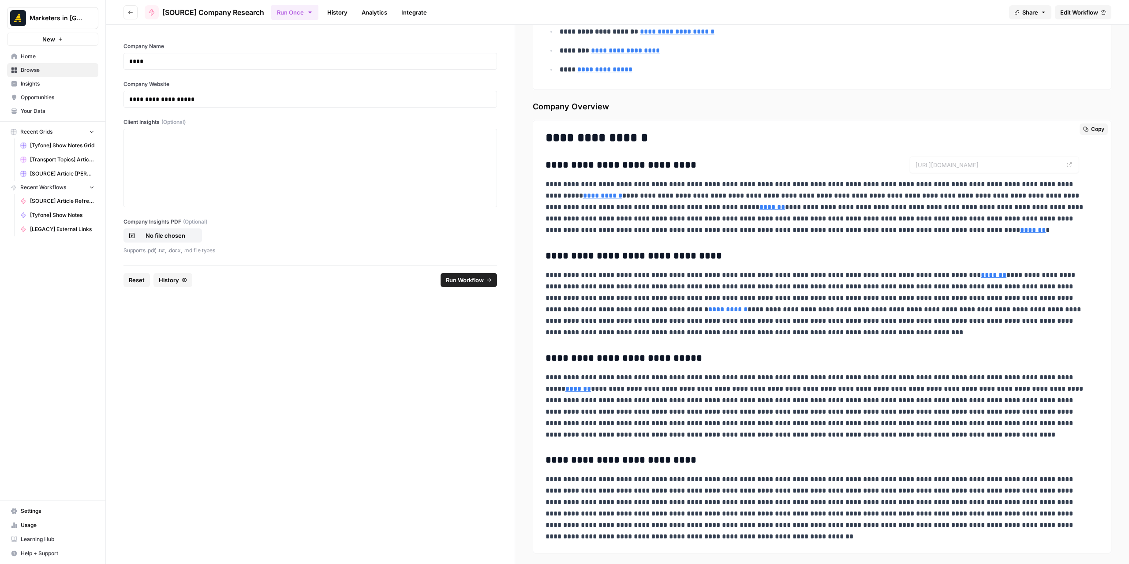
click at [1080, 124] on button "Copy" at bounding box center [1094, 129] width 28 height 11
